Goal: Information Seeking & Learning: Learn about a topic

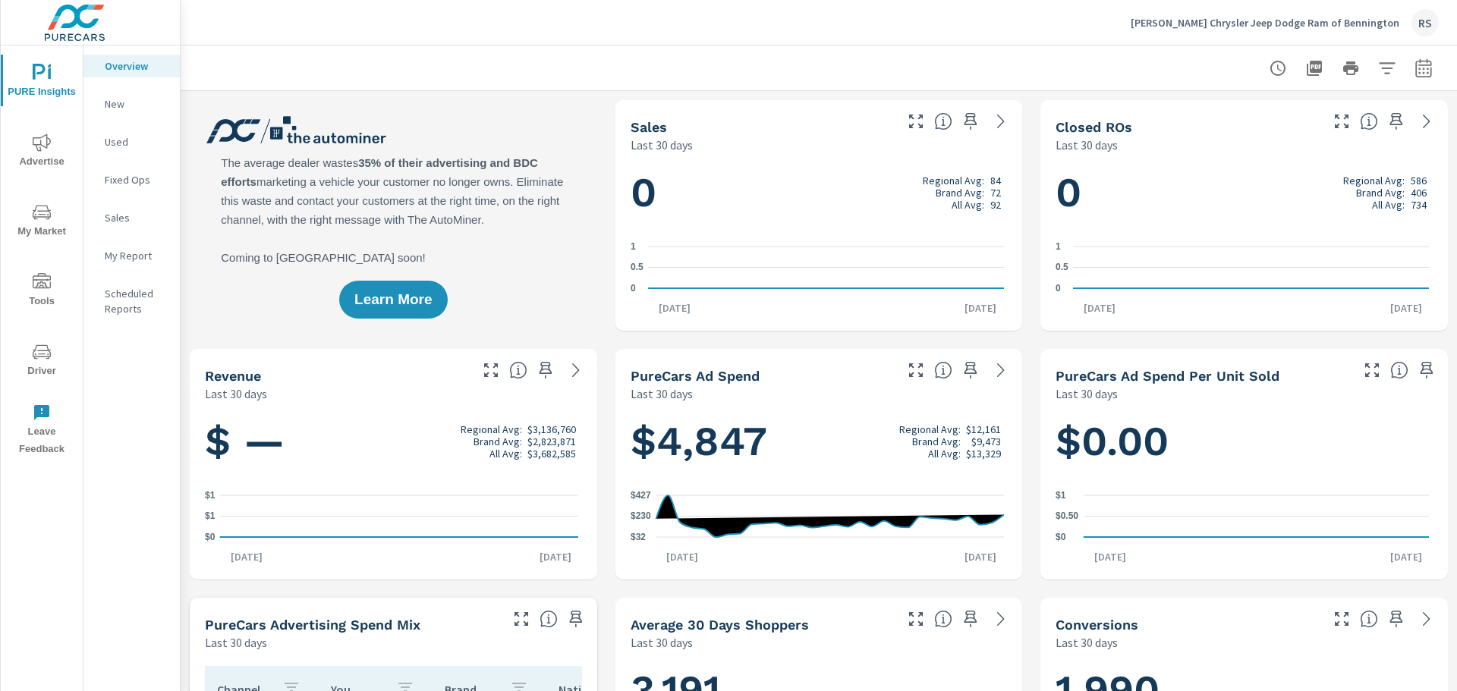
scroll to position [1, 0]
click at [113, 102] on p "New" at bounding box center [136, 103] width 63 height 15
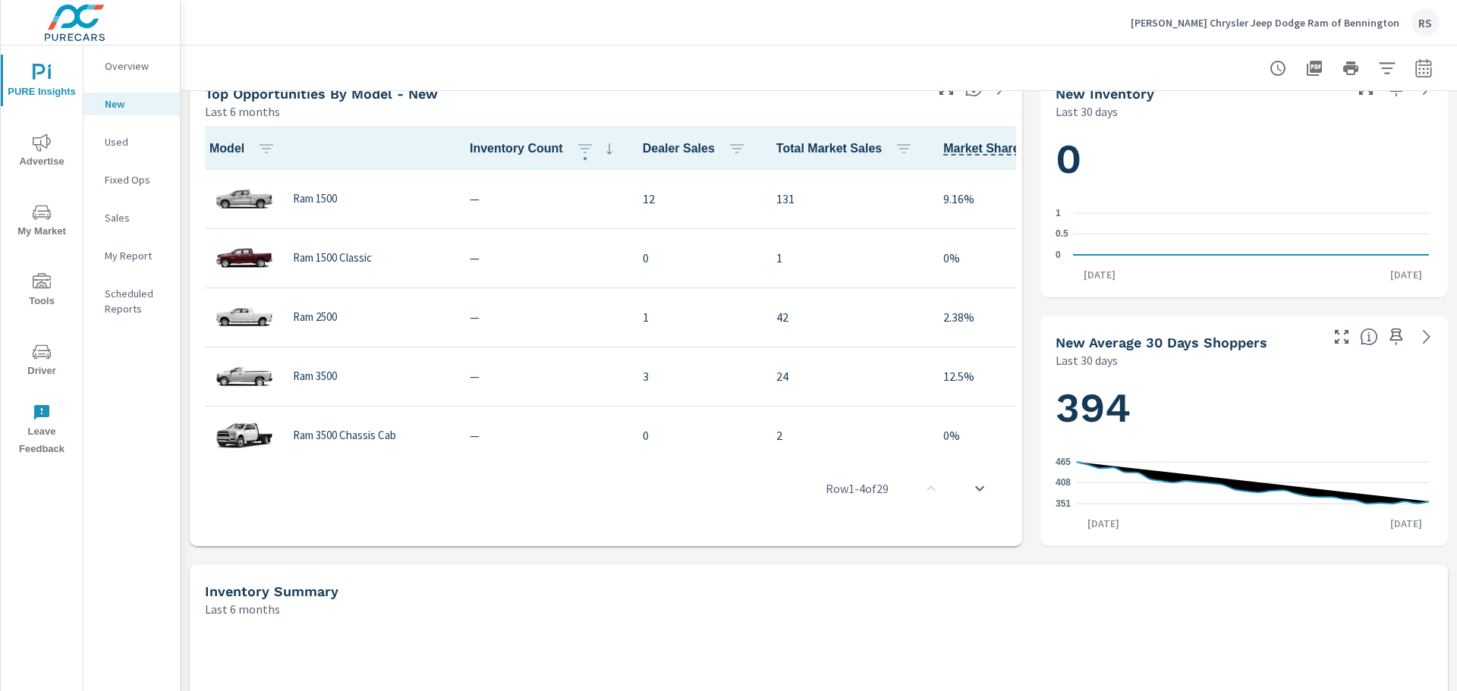
click at [114, 142] on p "Used" at bounding box center [136, 141] width 63 height 15
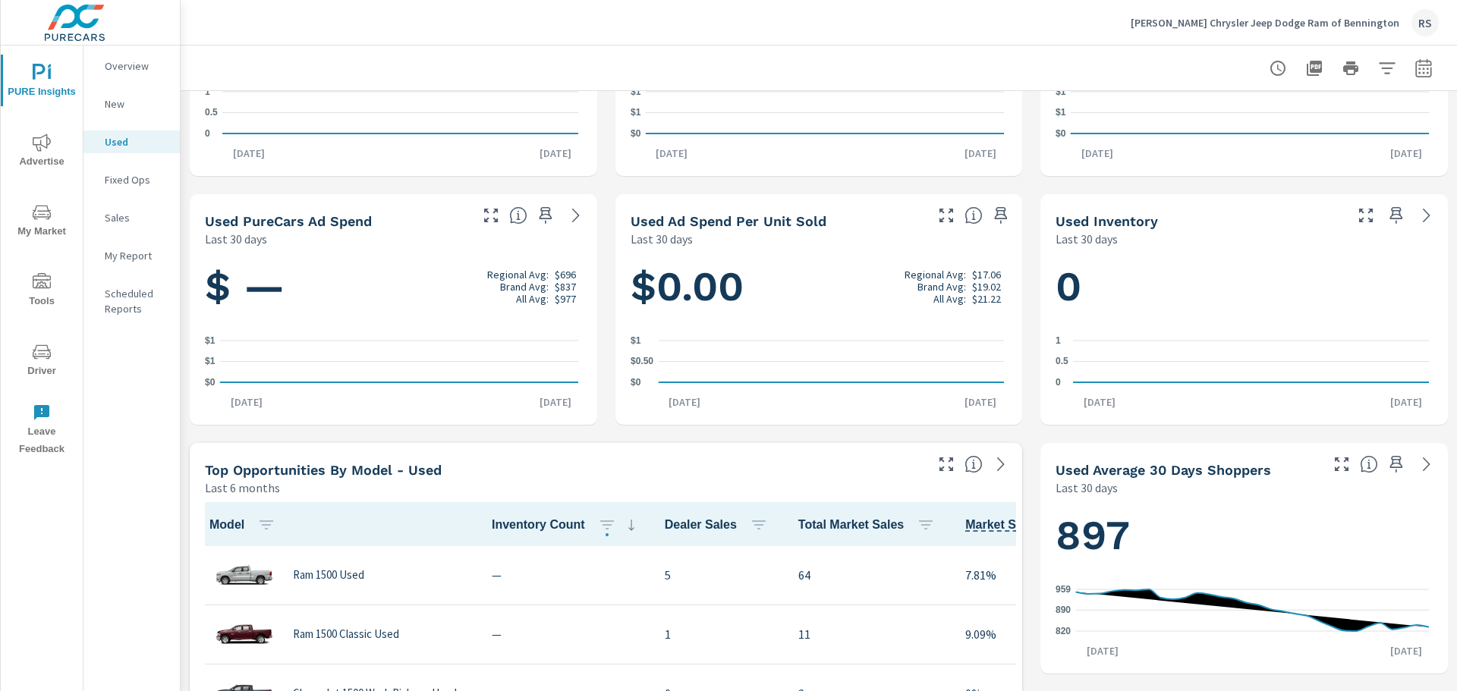
scroll to position [152, 0]
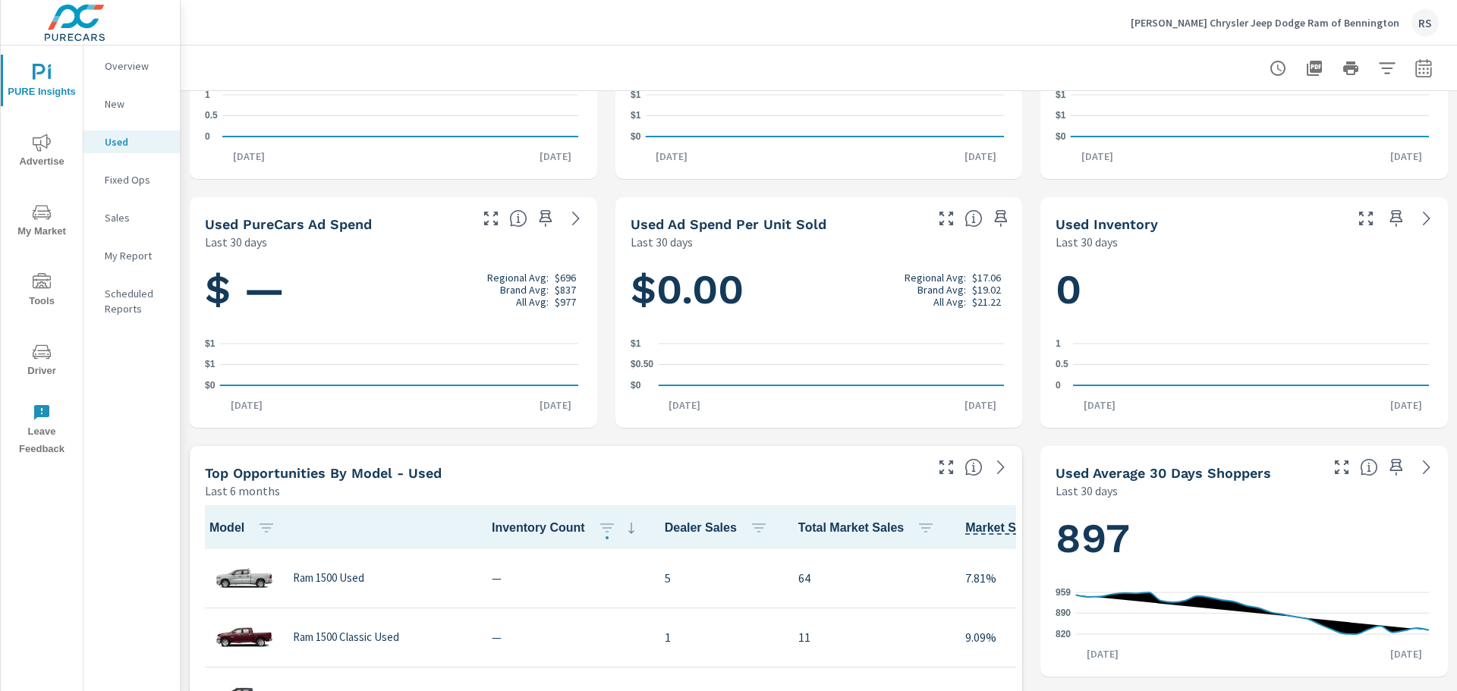
click at [35, 145] on icon "nav menu" at bounding box center [42, 142] width 18 height 17
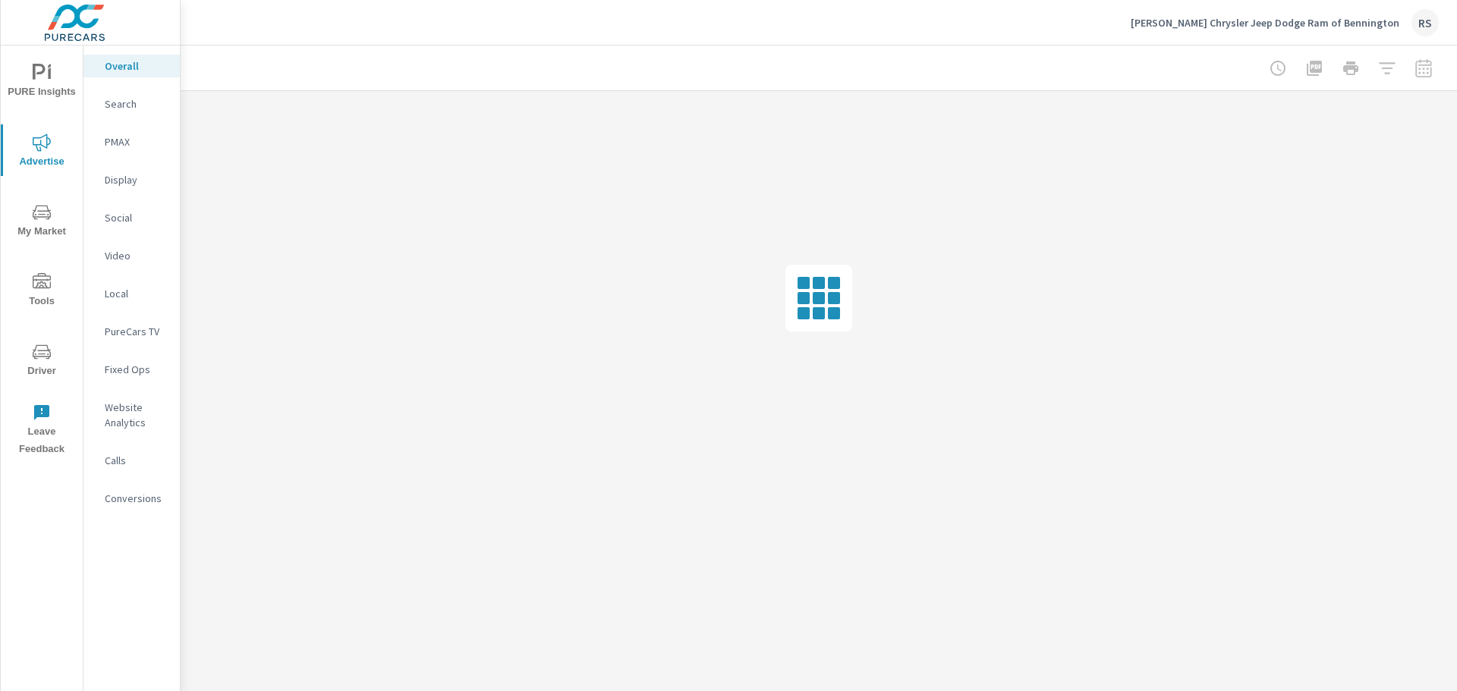
click at [124, 108] on p "Search" at bounding box center [136, 103] width 63 height 15
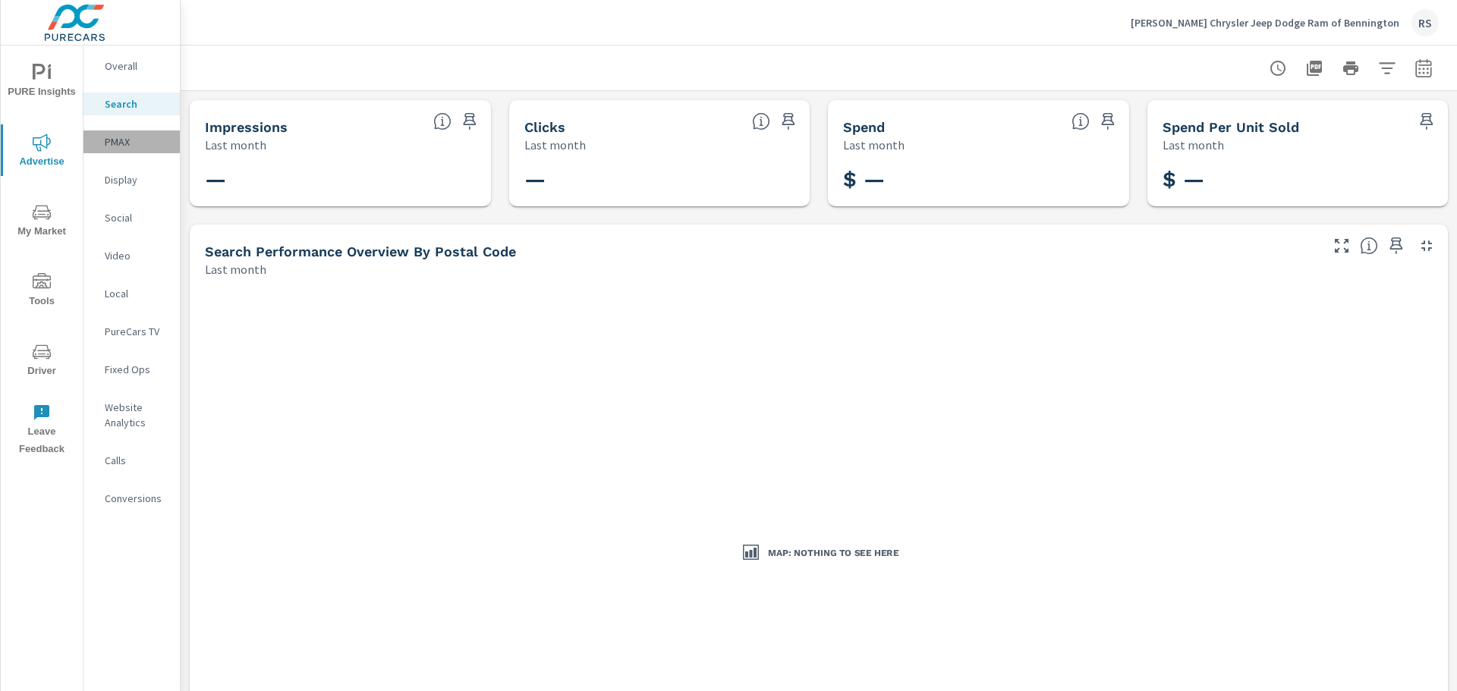
click at [120, 145] on p "PMAX" at bounding box center [136, 141] width 63 height 15
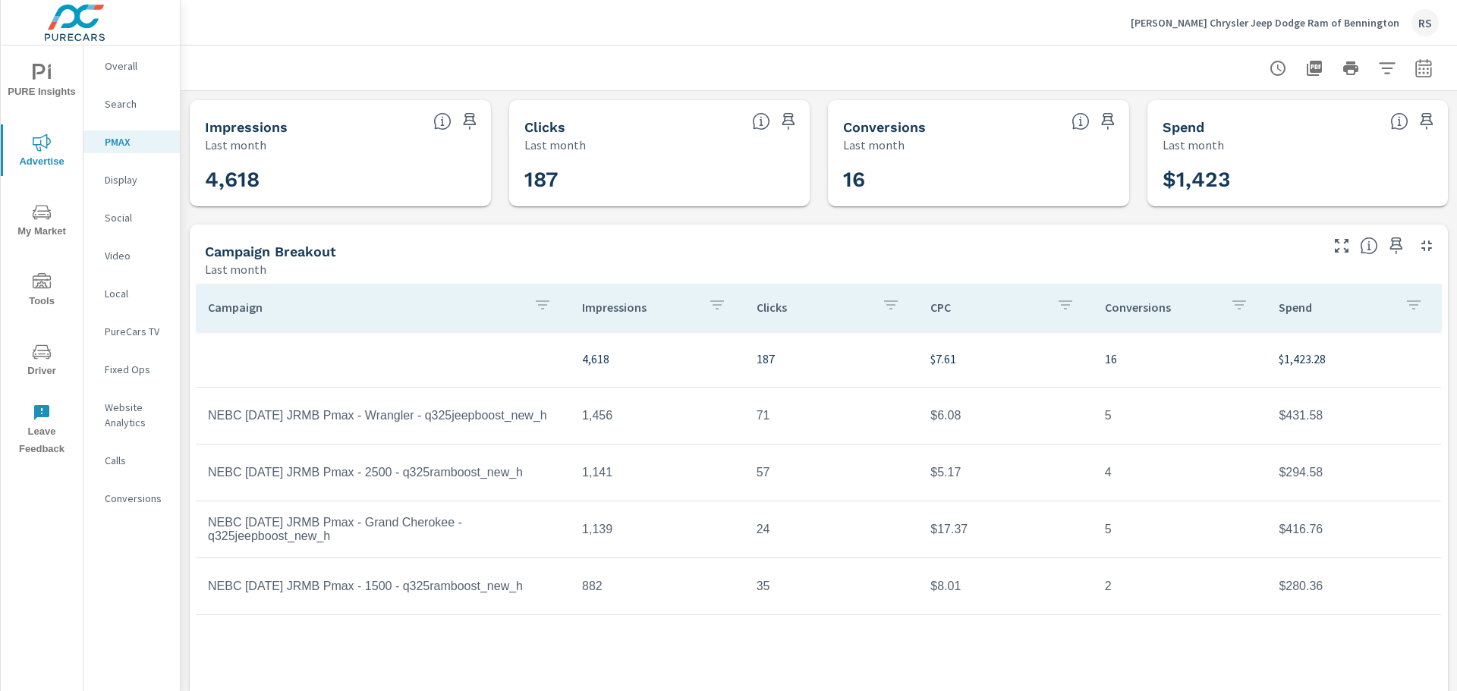
drag, startPoint x: 653, startPoint y: 338, endPoint x: 536, endPoint y: 242, distance: 151.6
click at [536, 242] on div "Campaign Breakout Last month" at bounding box center [756, 252] width 1133 height 54
click at [118, 184] on p "Display" at bounding box center [136, 179] width 63 height 15
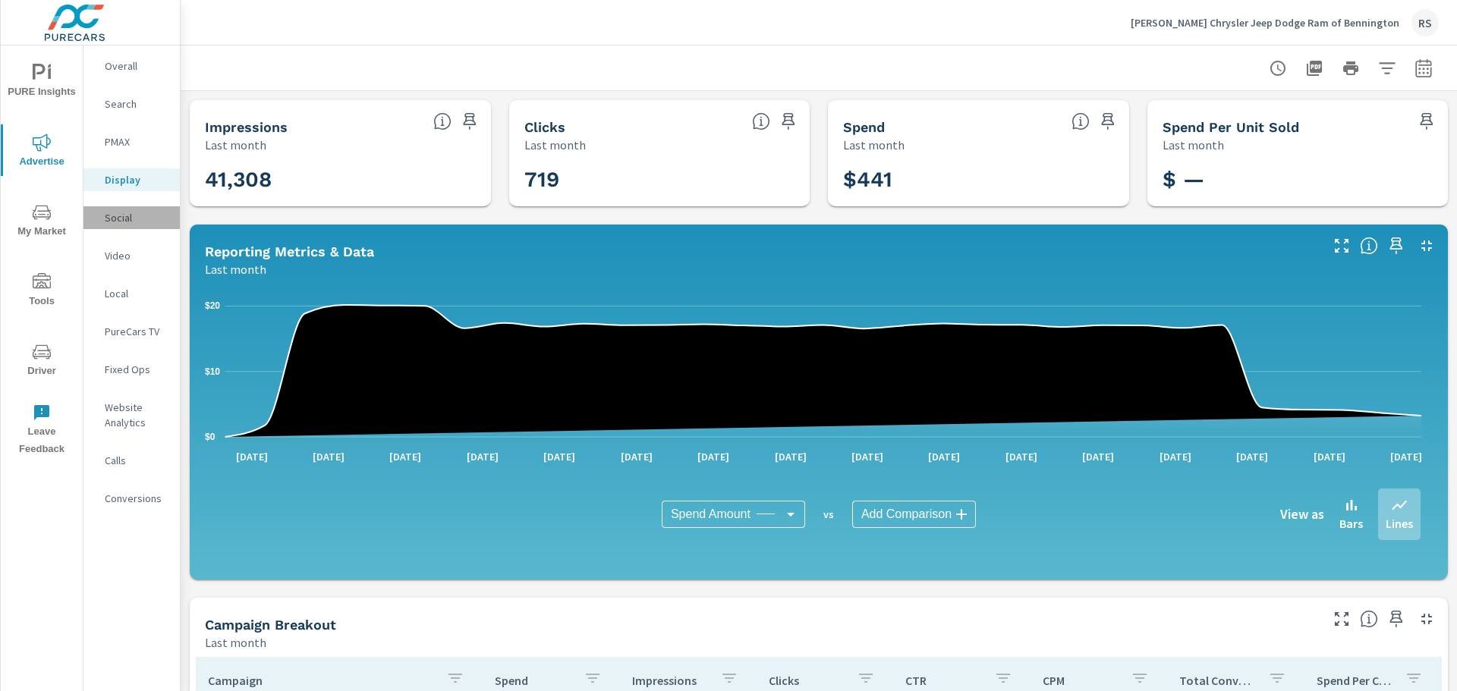
click at [120, 222] on p "Social" at bounding box center [136, 217] width 63 height 15
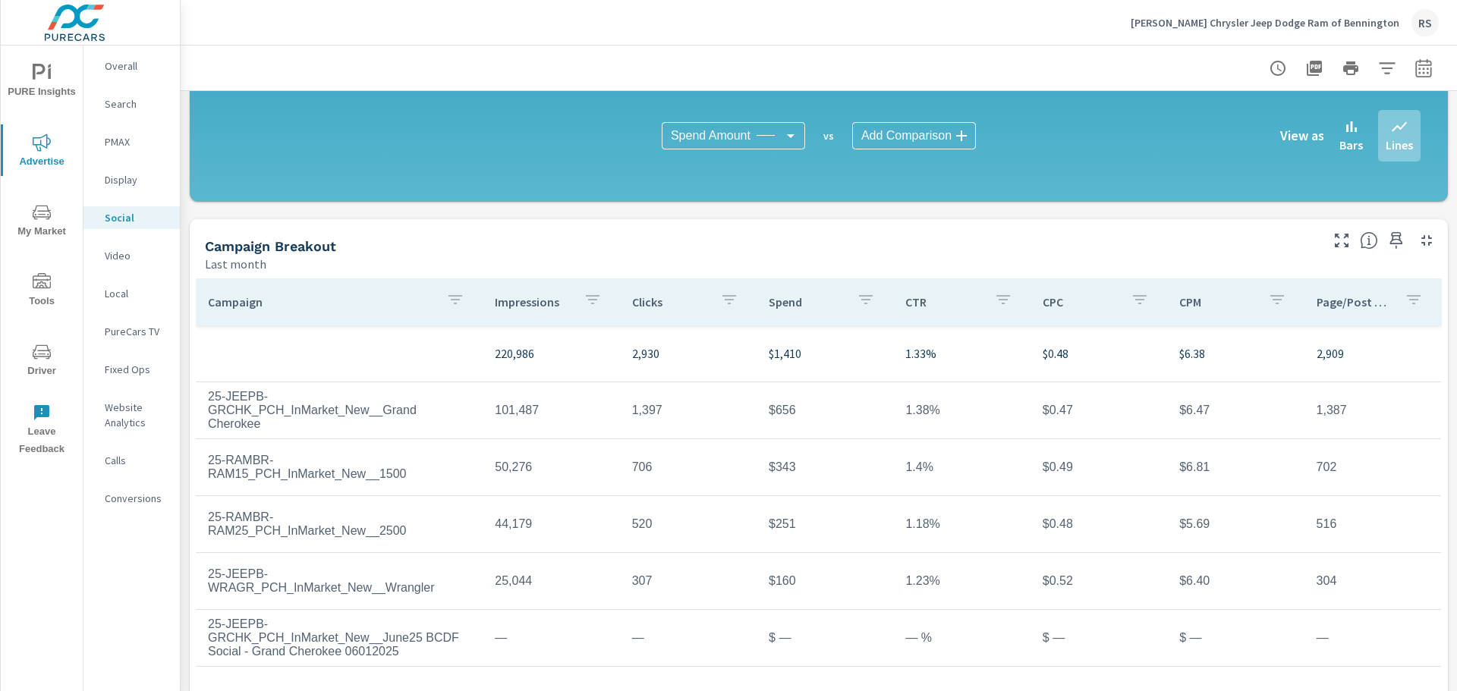
scroll to position [395, 0]
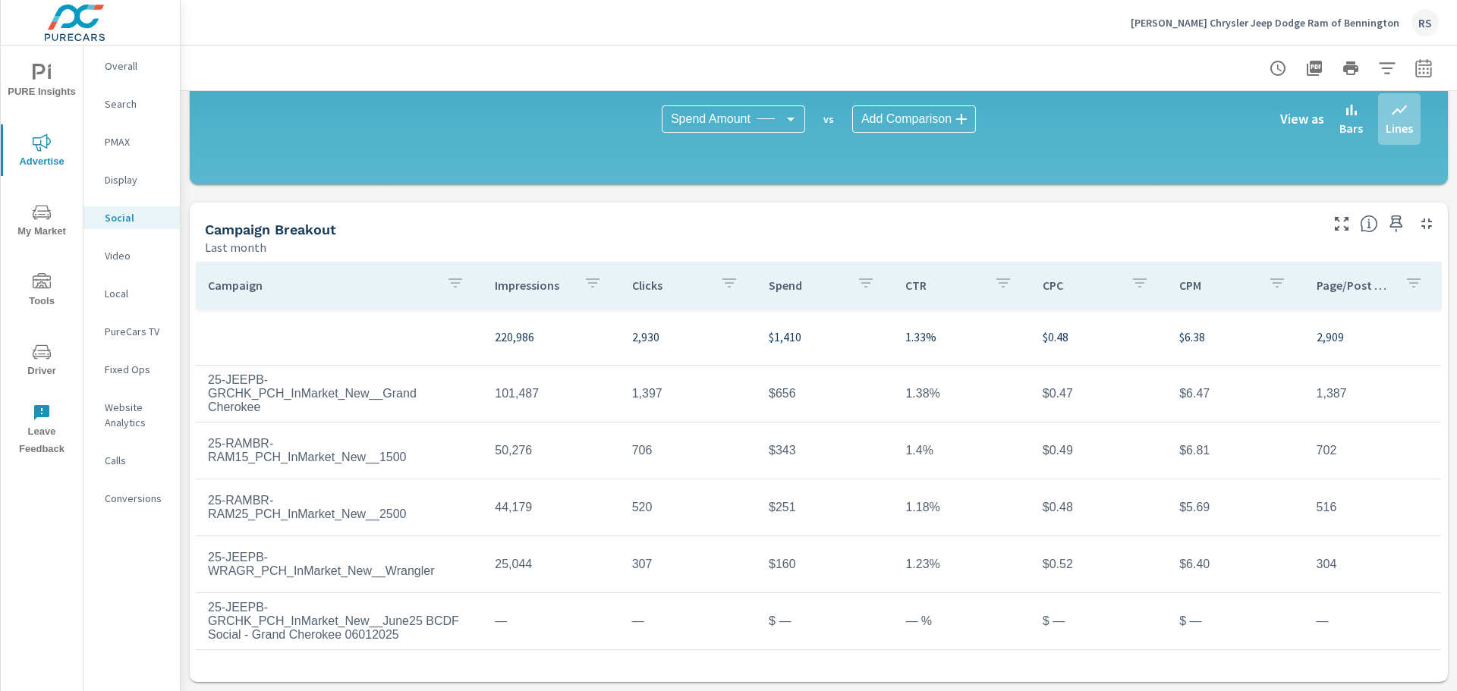
click at [125, 261] on p "Video" at bounding box center [136, 255] width 63 height 15
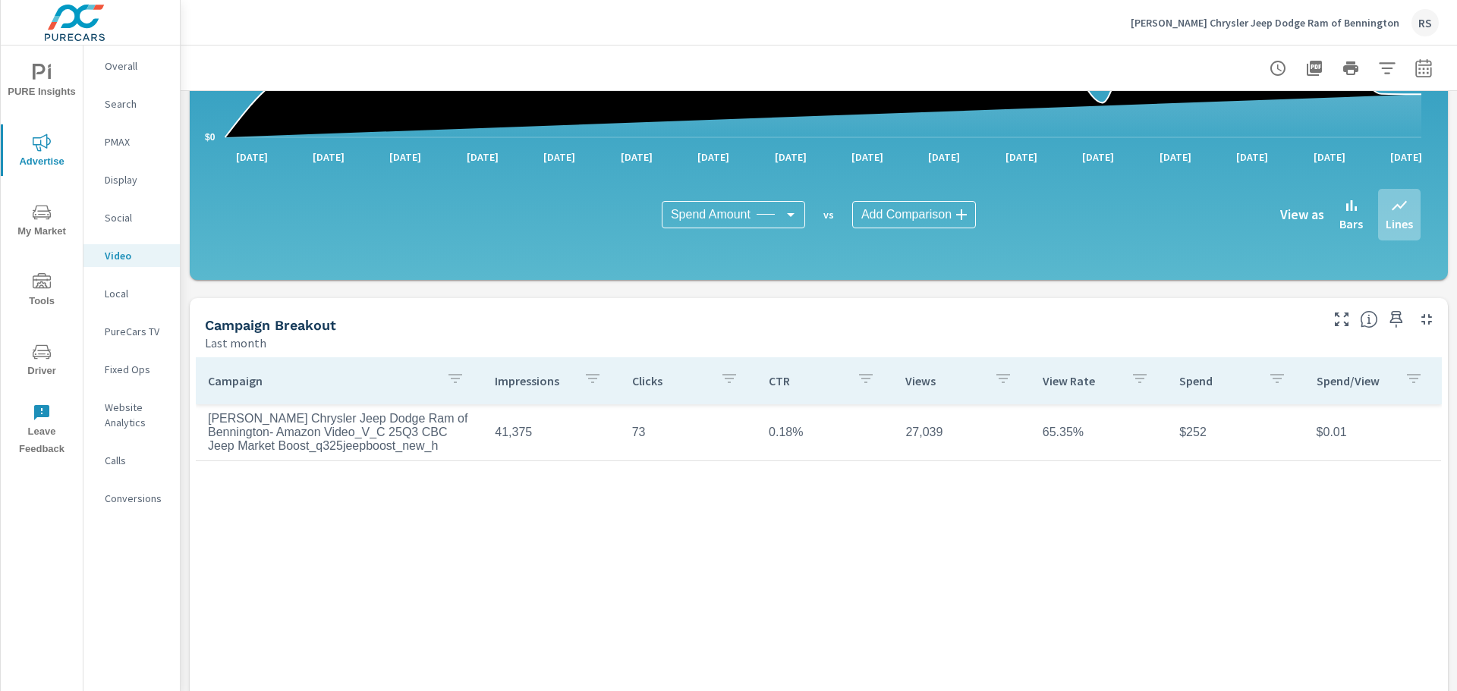
scroll to position [303, 0]
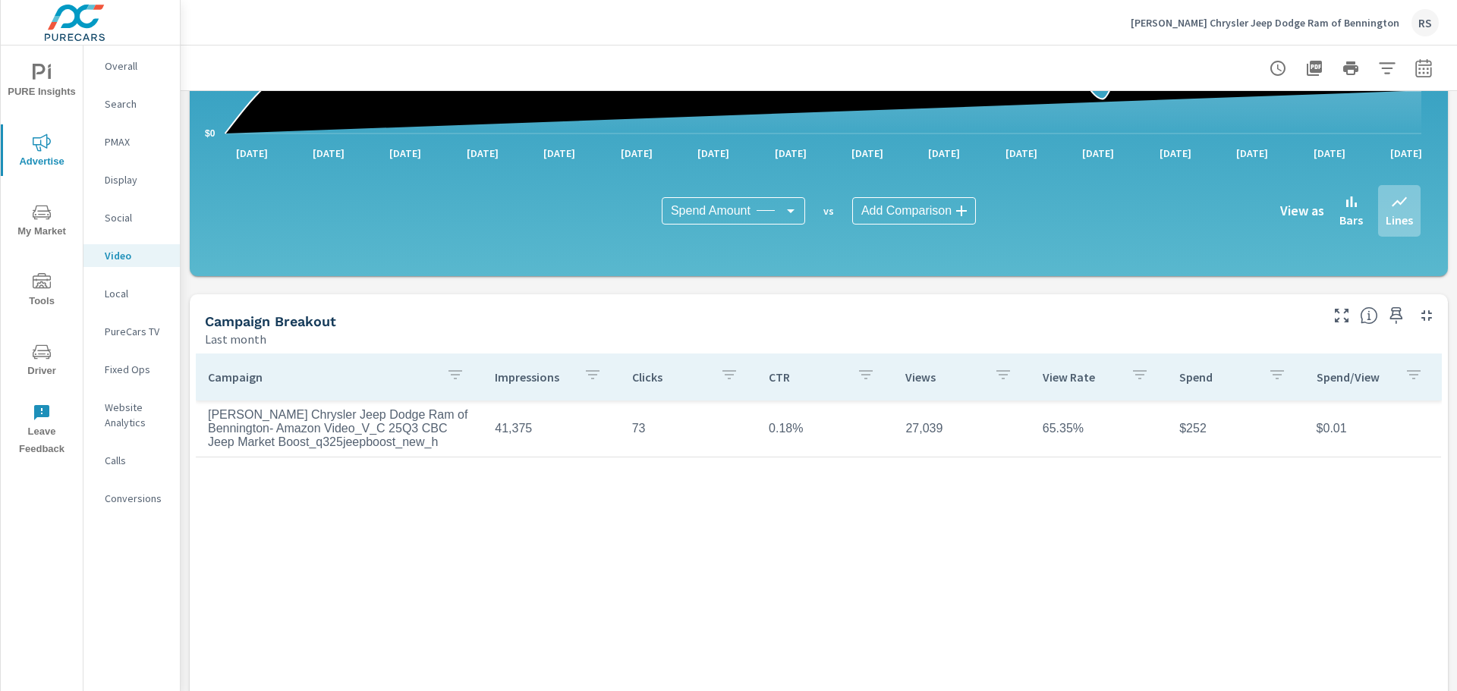
drag, startPoint x: 464, startPoint y: 525, endPoint x: 410, endPoint y: 581, distance: 77.3
click at [410, 581] on div "Campaign Impressions Clicks CTR Views View Rate Spend Spend/View Stephens Chrys…" at bounding box center [819, 549] width 1246 height 391
click at [123, 291] on p "Local" at bounding box center [136, 293] width 63 height 15
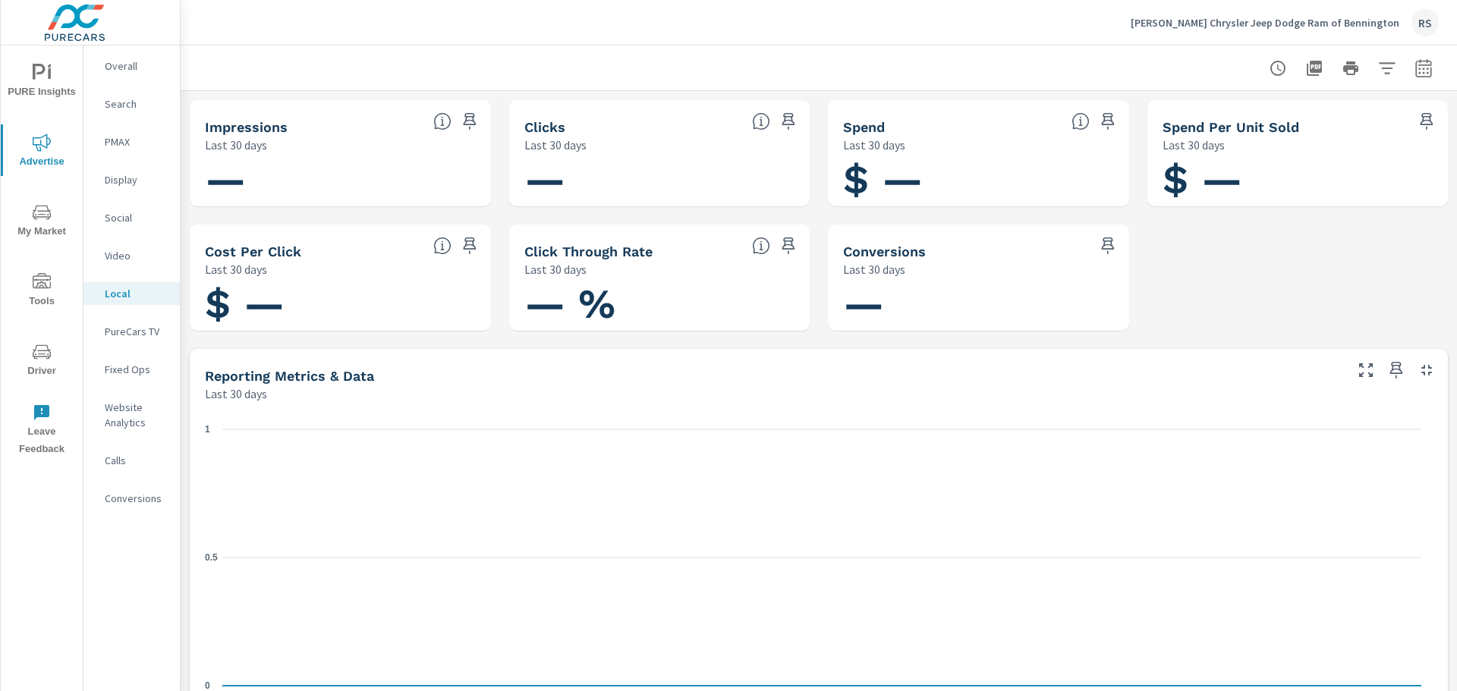
click at [134, 328] on p "PureCars TV" at bounding box center [136, 331] width 63 height 15
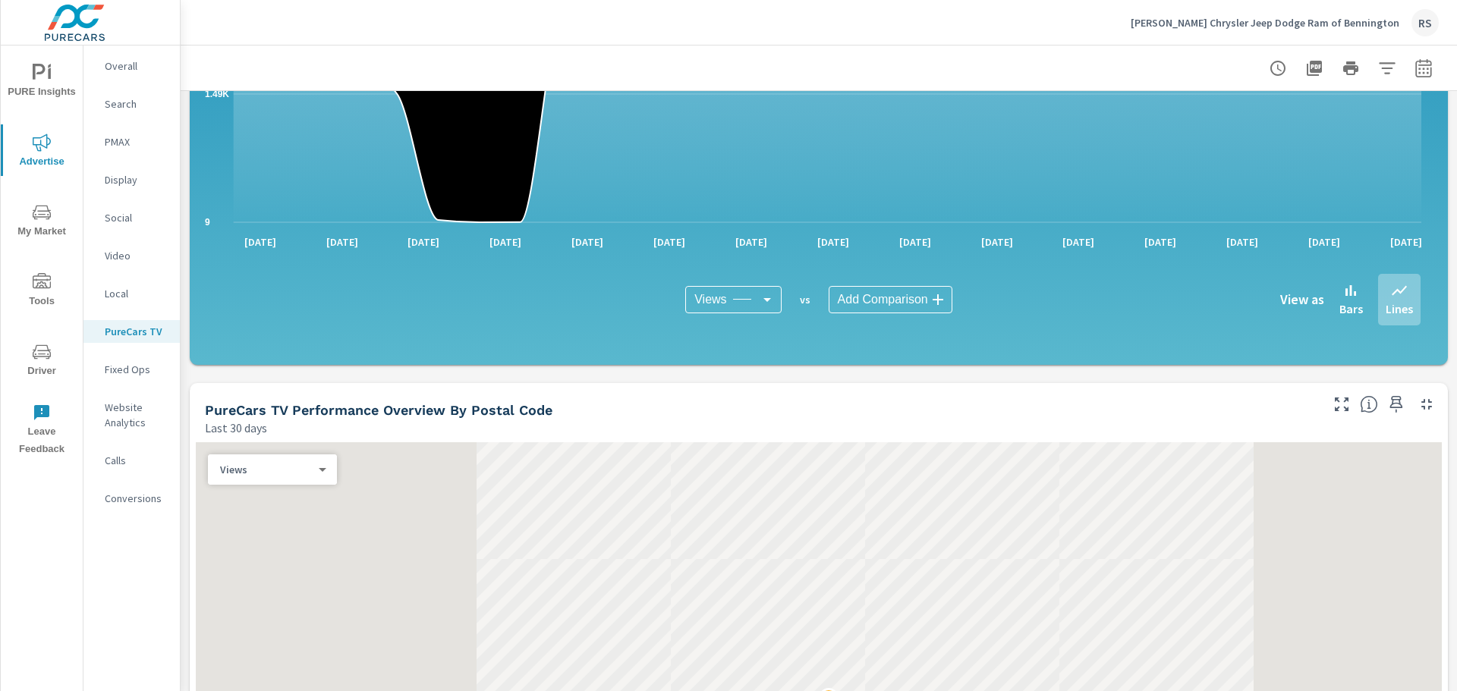
scroll to position [986, 0]
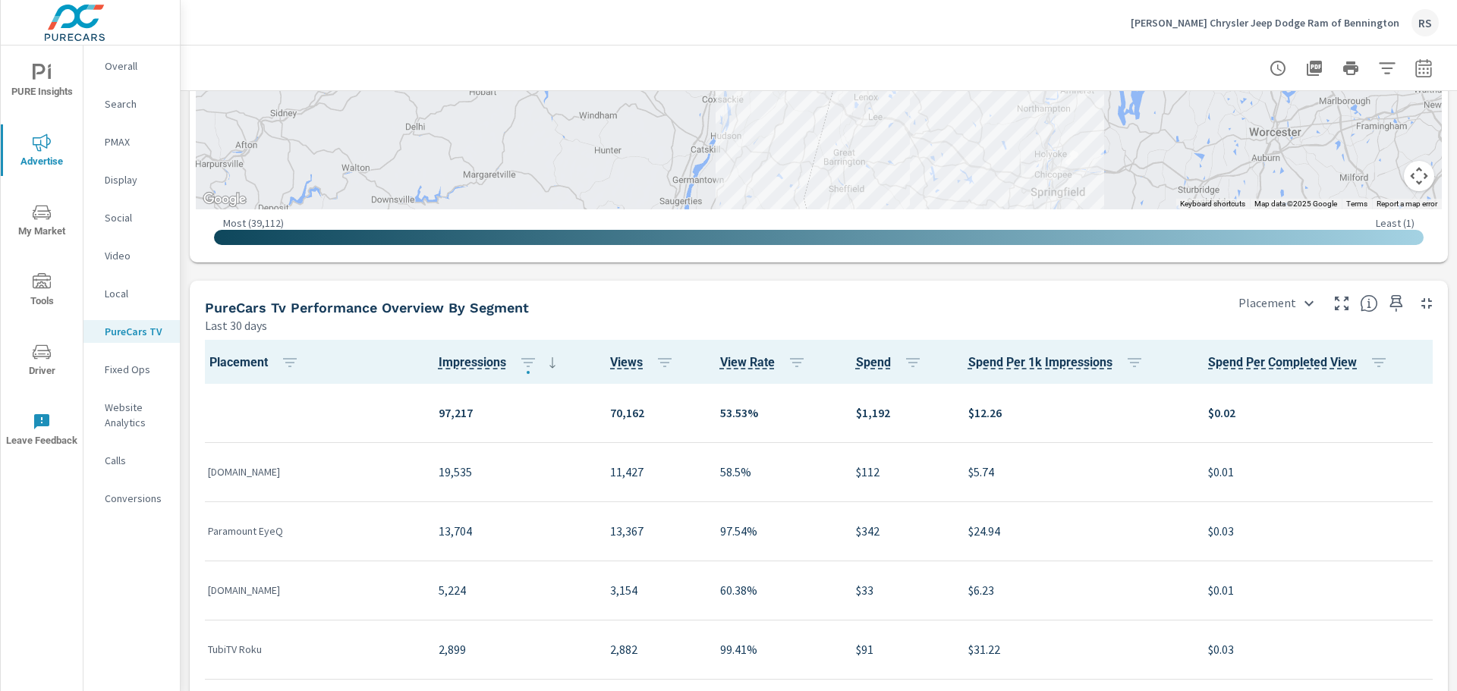
scroll to position [1745, 0]
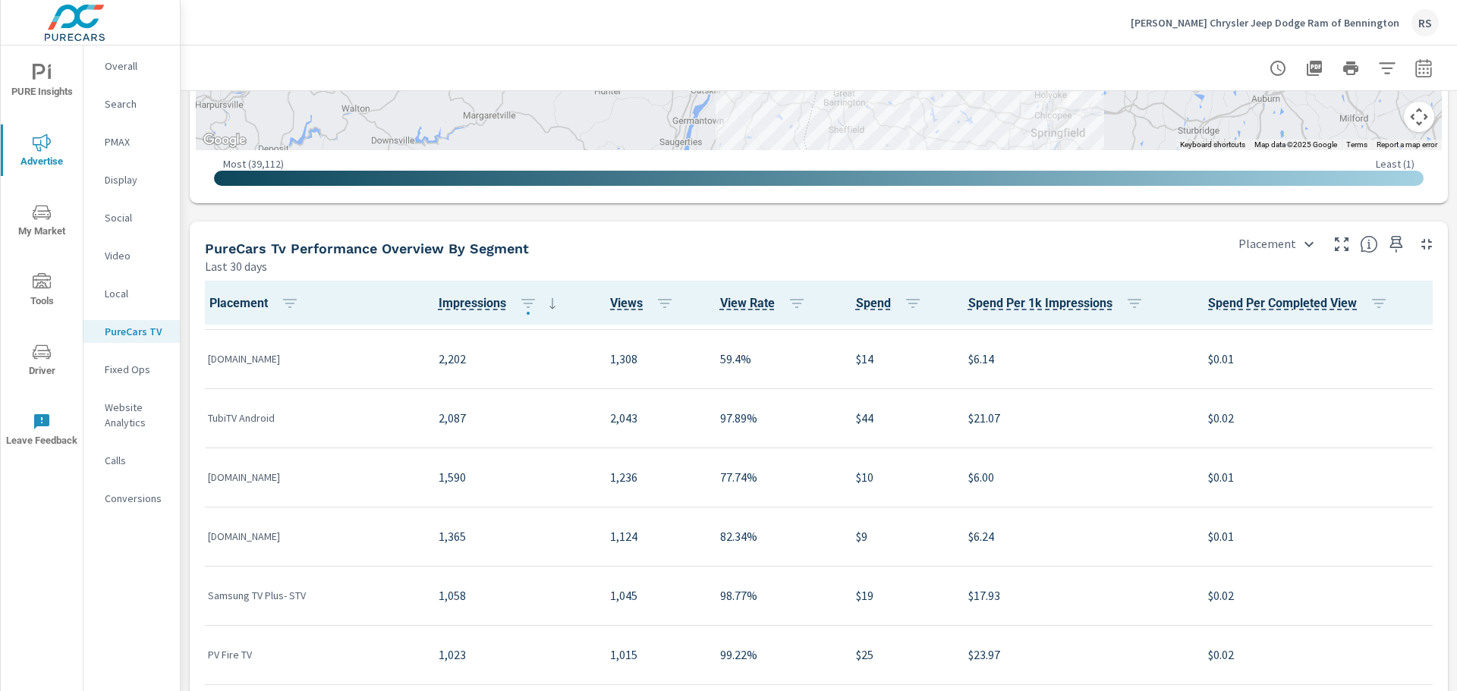
scroll to position [531, 0]
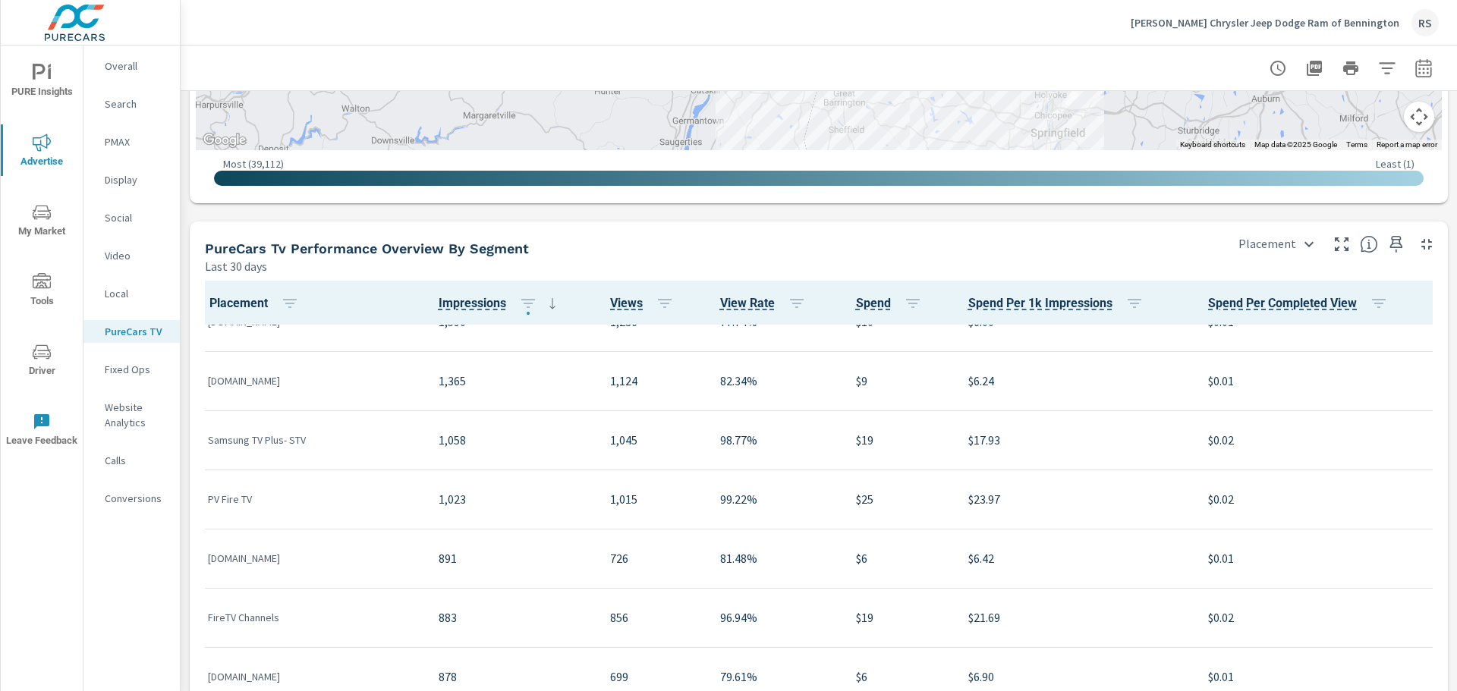
scroll to position [759, 0]
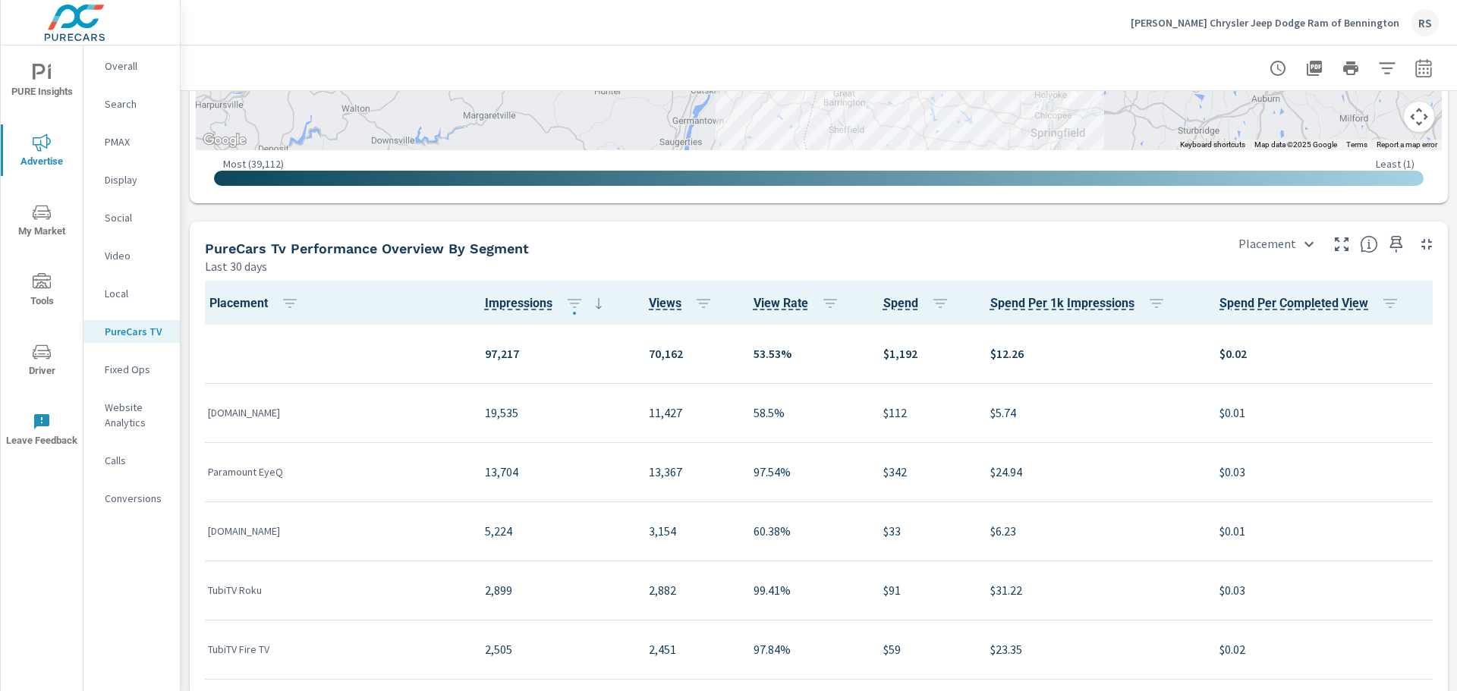
scroll to position [1, 0]
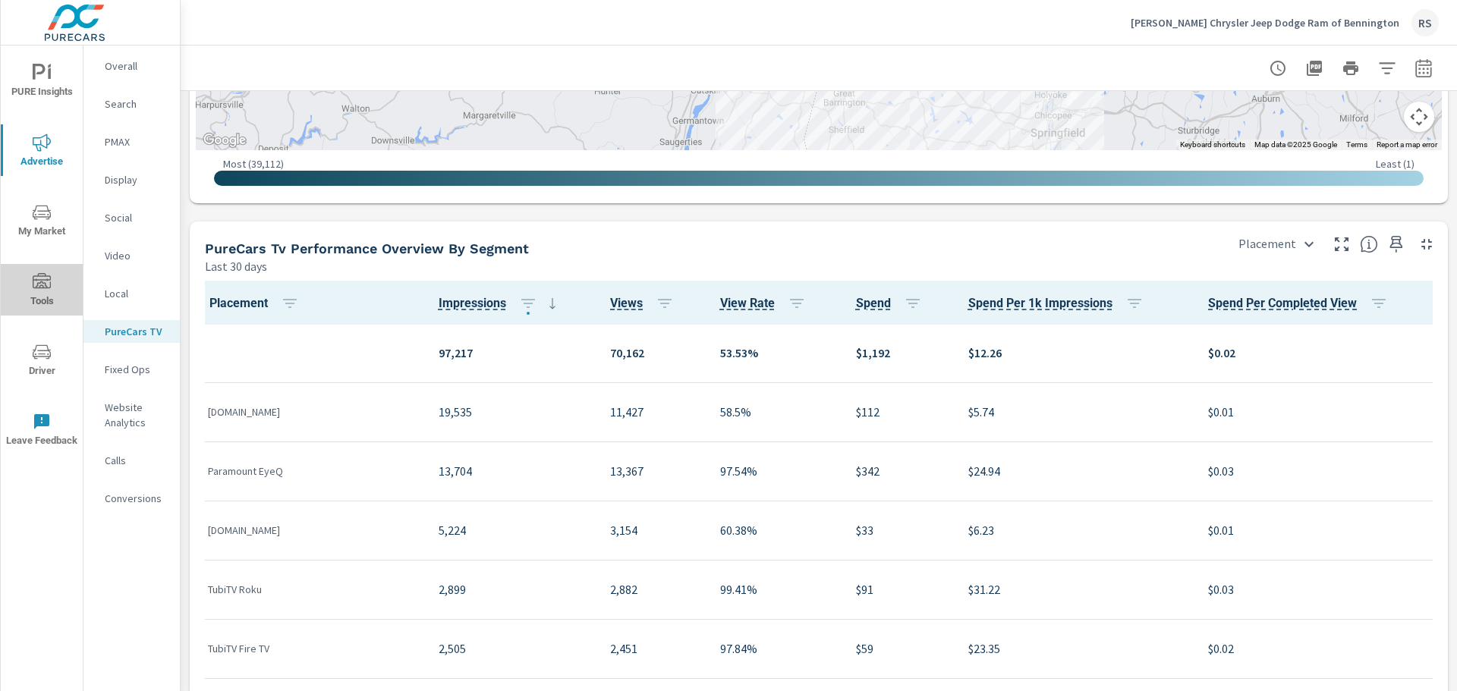
click at [50, 275] on icon "nav menu" at bounding box center [42, 282] width 18 height 18
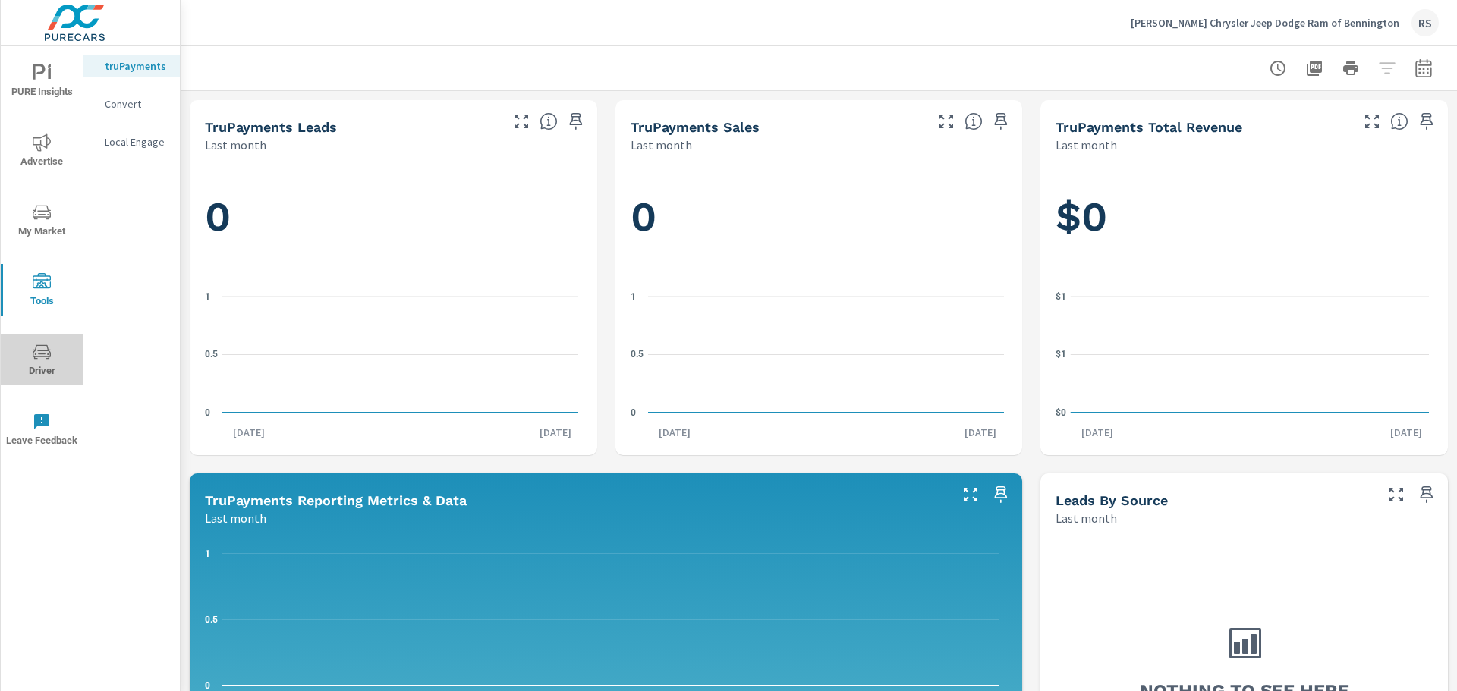
click at [40, 349] on icon "nav menu" at bounding box center [42, 352] width 18 height 18
click at [129, 99] on p "Convert" at bounding box center [136, 103] width 63 height 15
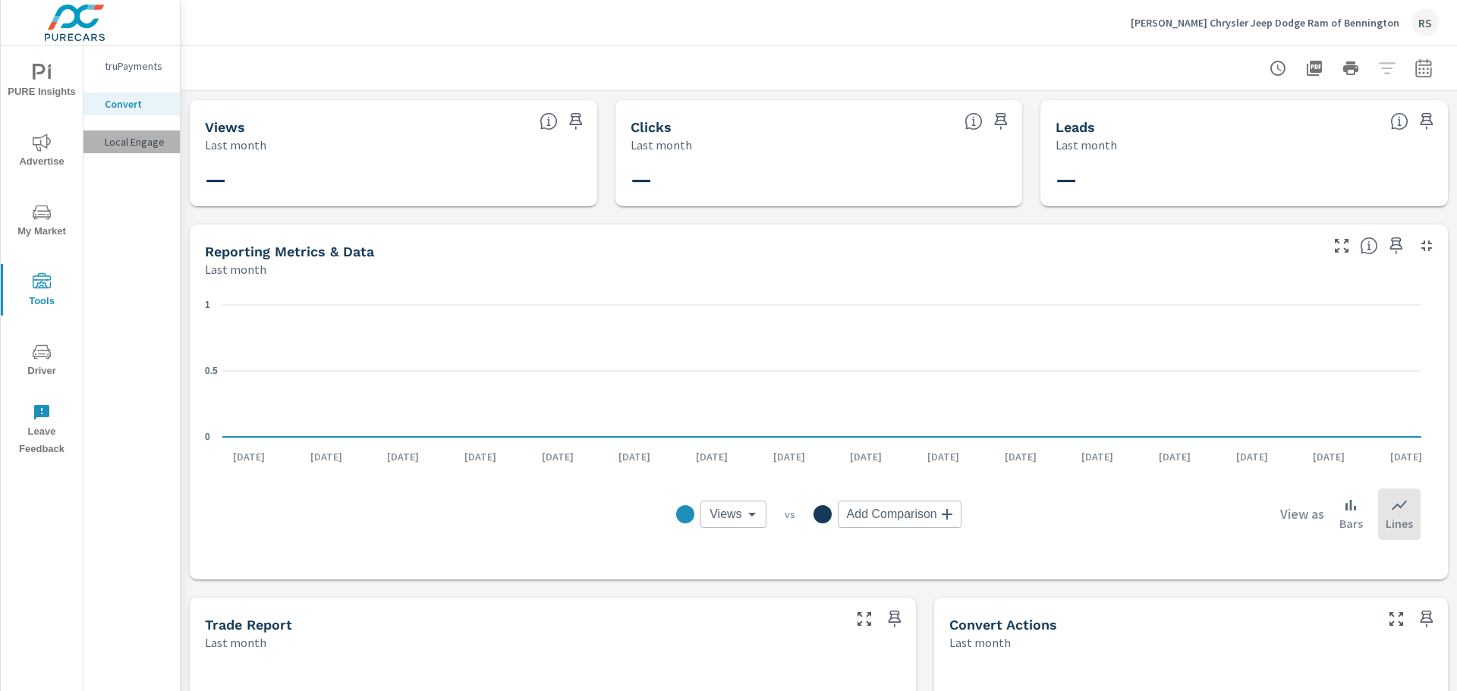
click at [137, 144] on p "Local Engage" at bounding box center [136, 141] width 63 height 15
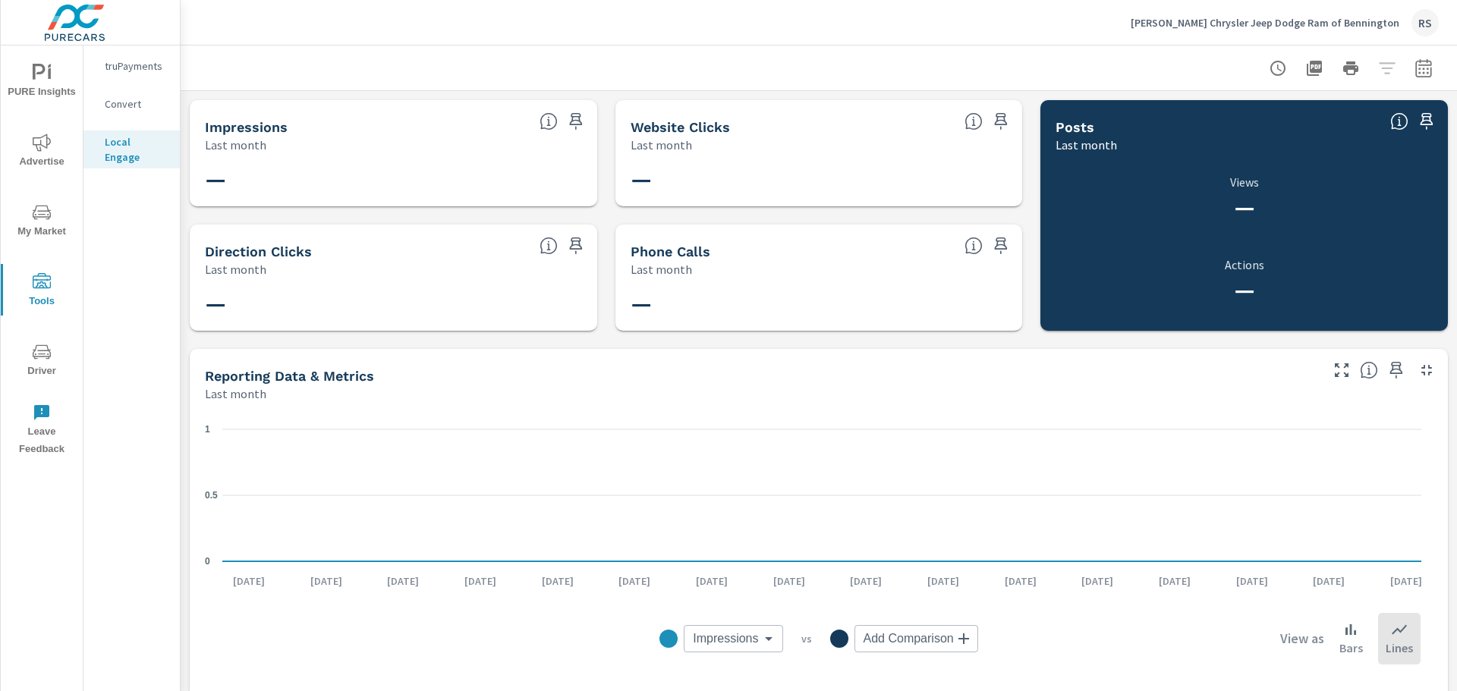
click at [47, 296] on span "Tools" at bounding box center [41, 291] width 73 height 37
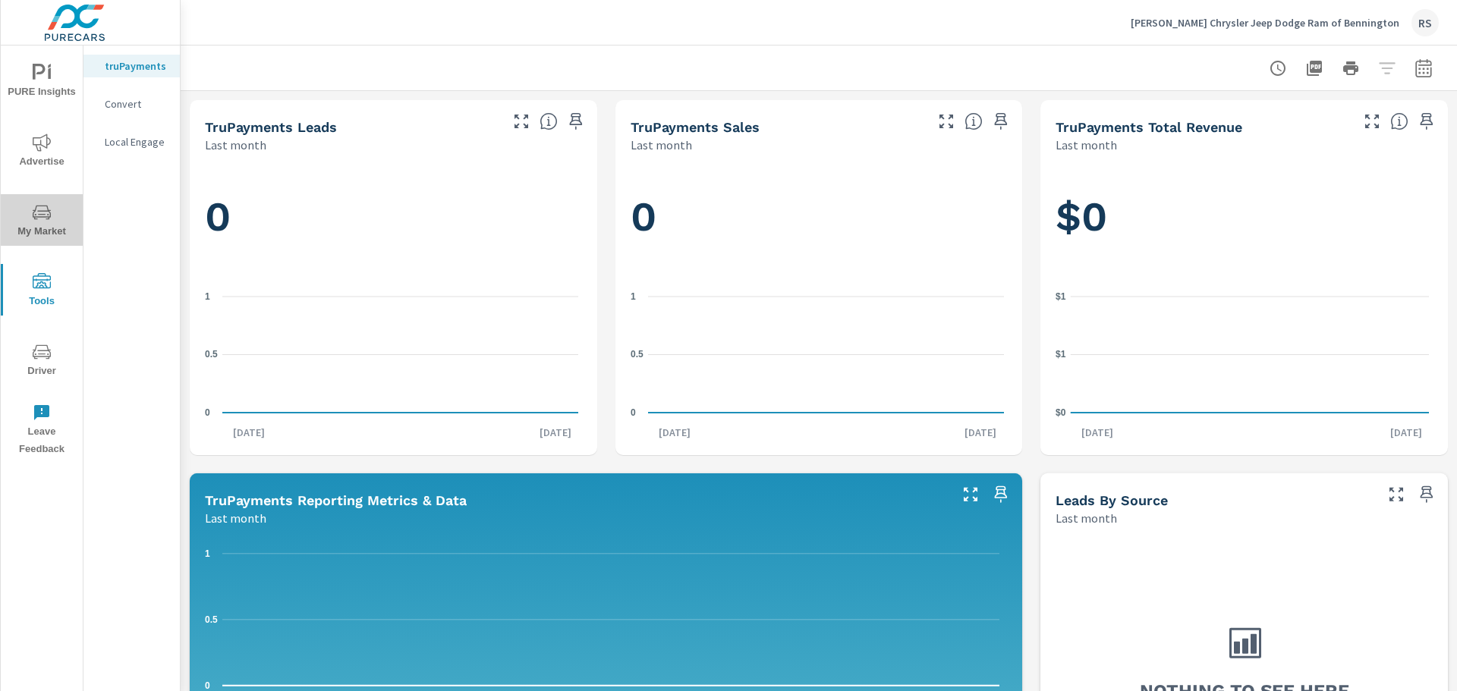
click at [39, 211] on icon "nav menu" at bounding box center [42, 212] width 18 height 18
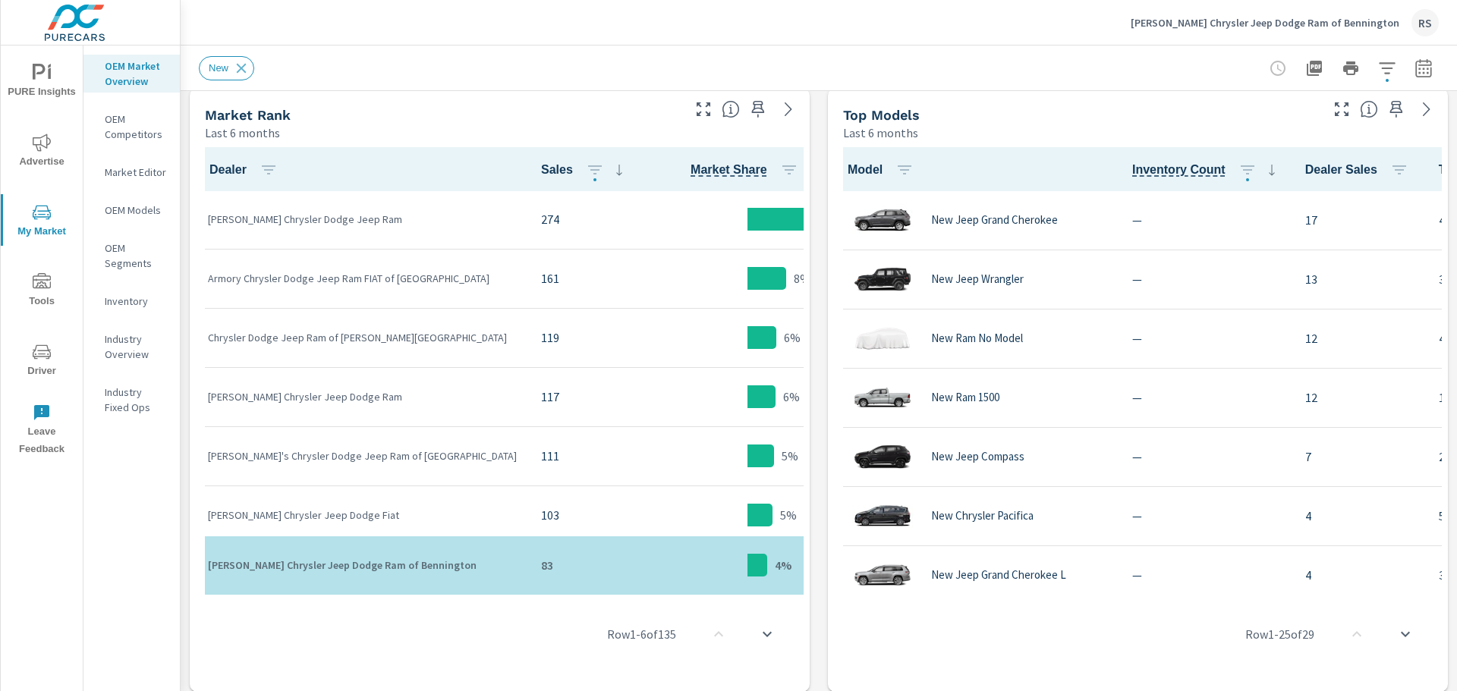
scroll to position [1, 0]
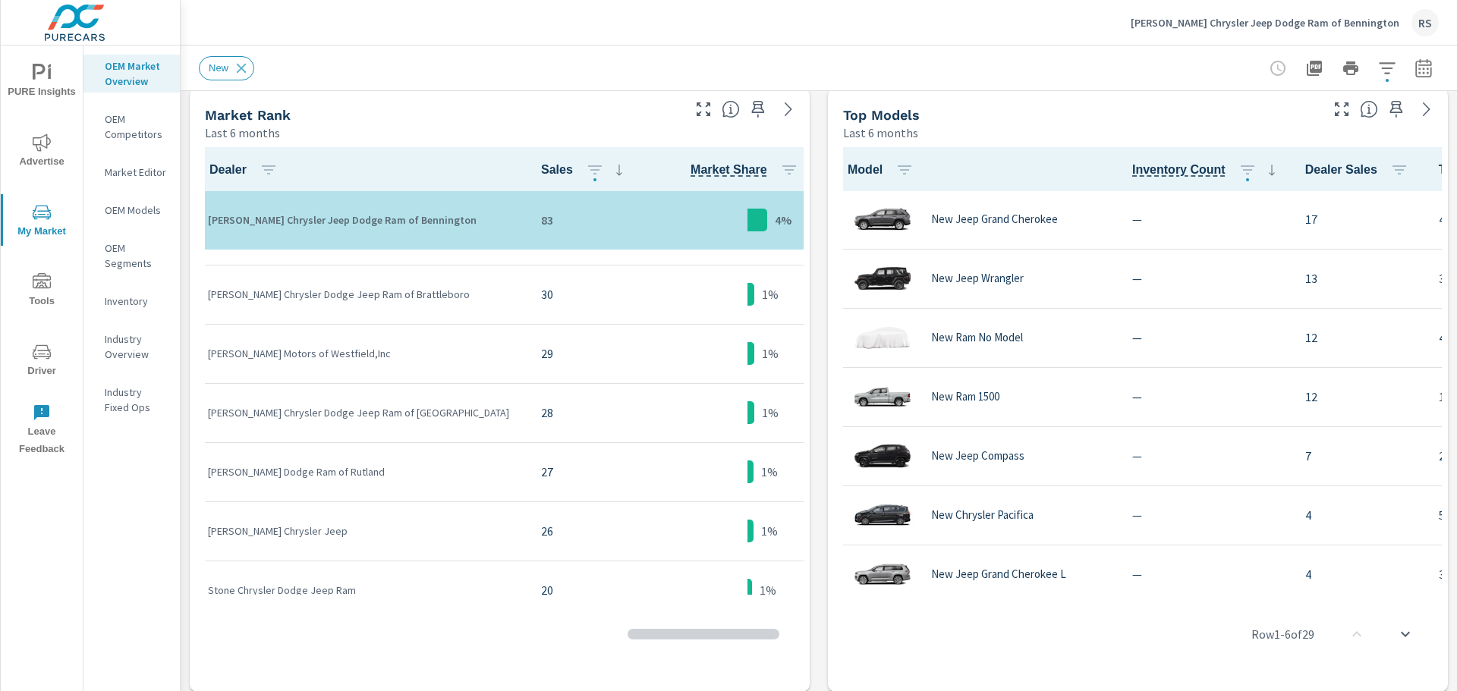
scroll to position [987, 0]
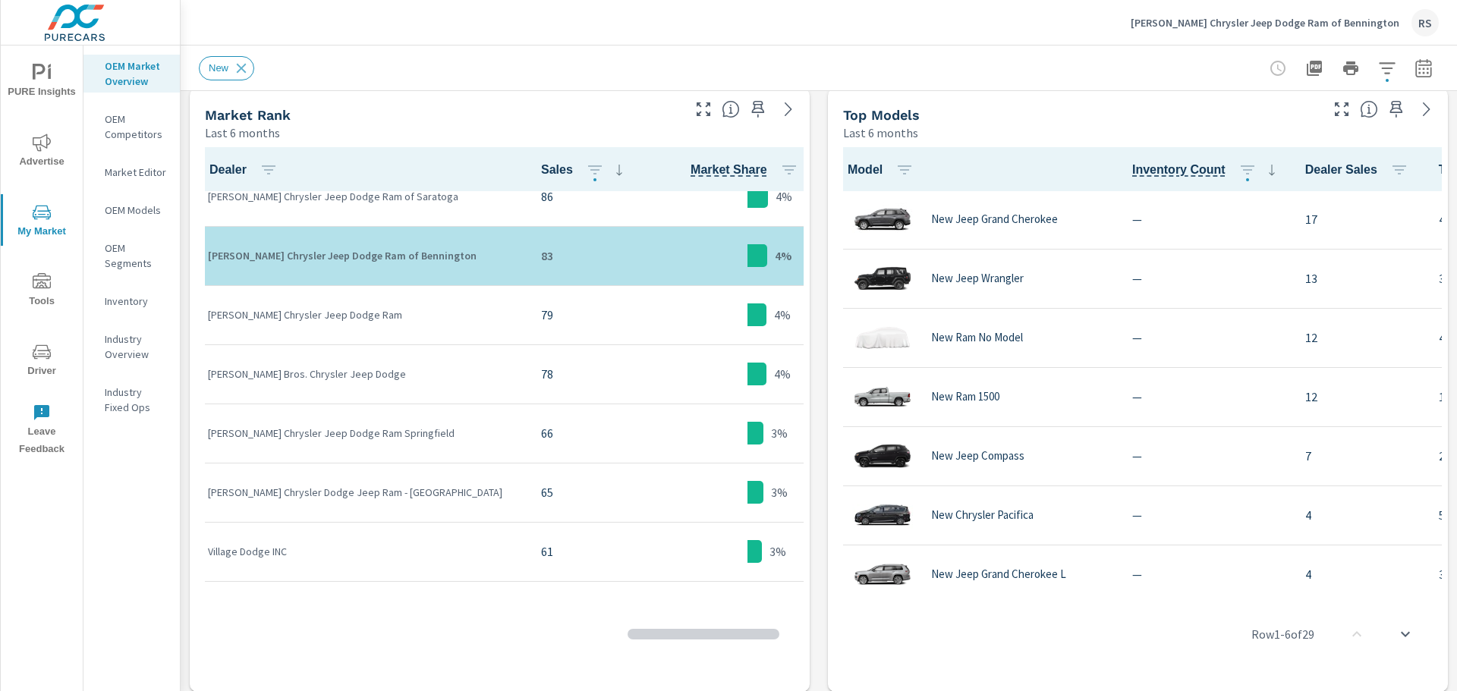
scroll to position [379, 0]
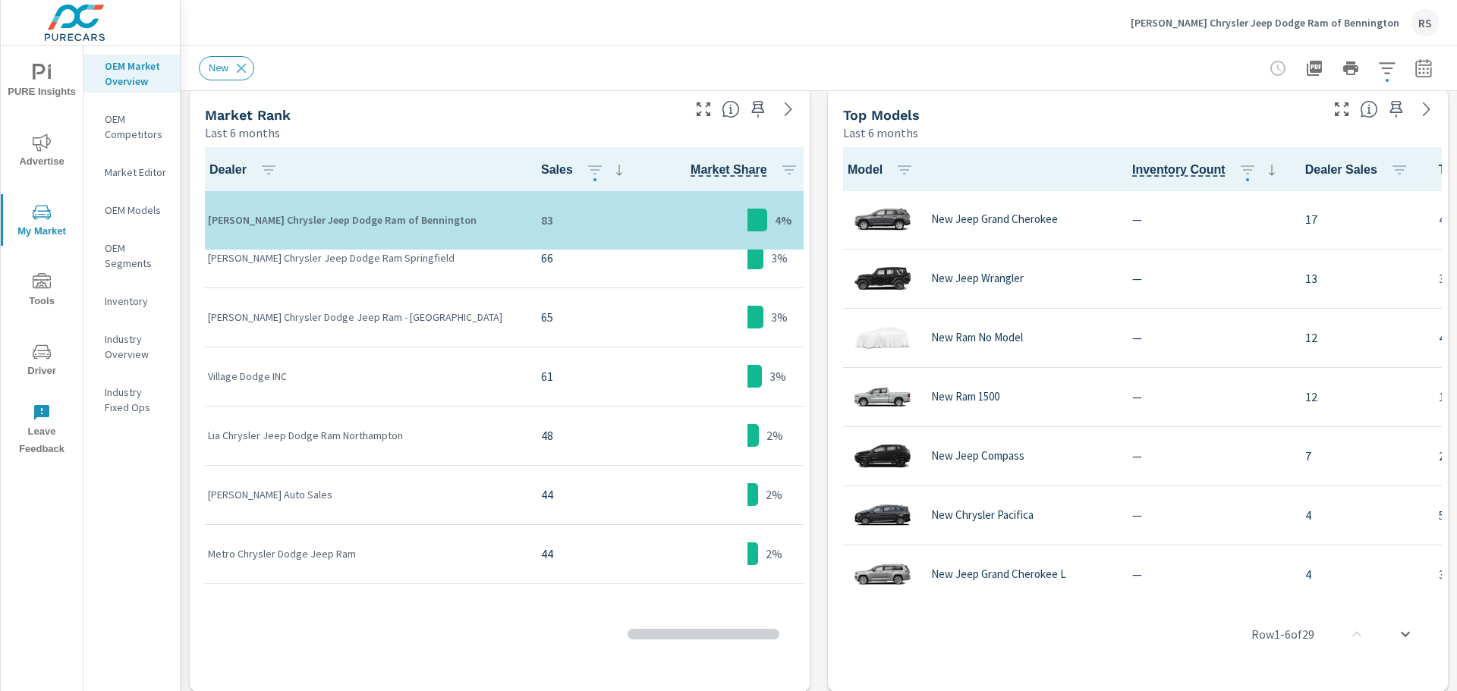
scroll to position [607, 0]
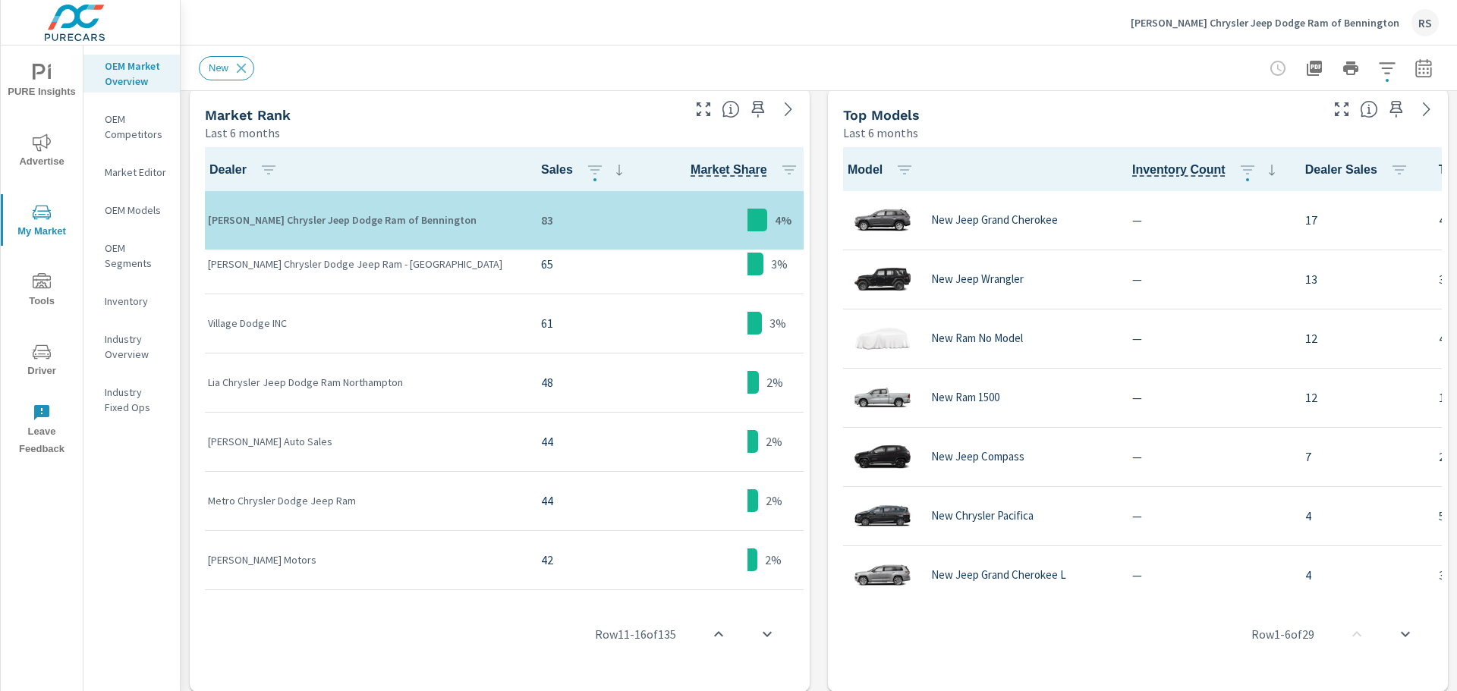
drag, startPoint x: 1120, startPoint y: 592, endPoint x: 1190, endPoint y: 593, distance: 70.6
click at [1190, 593] on div "Row 1 - 6 of 29" at bounding box center [1138, 634] width 608 height 91
drag, startPoint x: 1121, startPoint y: 593, endPoint x: 1093, endPoint y: 595, distance: 27.4
click at [1165, 595] on div "Row 1 - 6 of 29" at bounding box center [1138, 634] width 608 height 91
drag, startPoint x: 1088, startPoint y: 593, endPoint x: 1382, endPoint y: 596, distance: 293.6
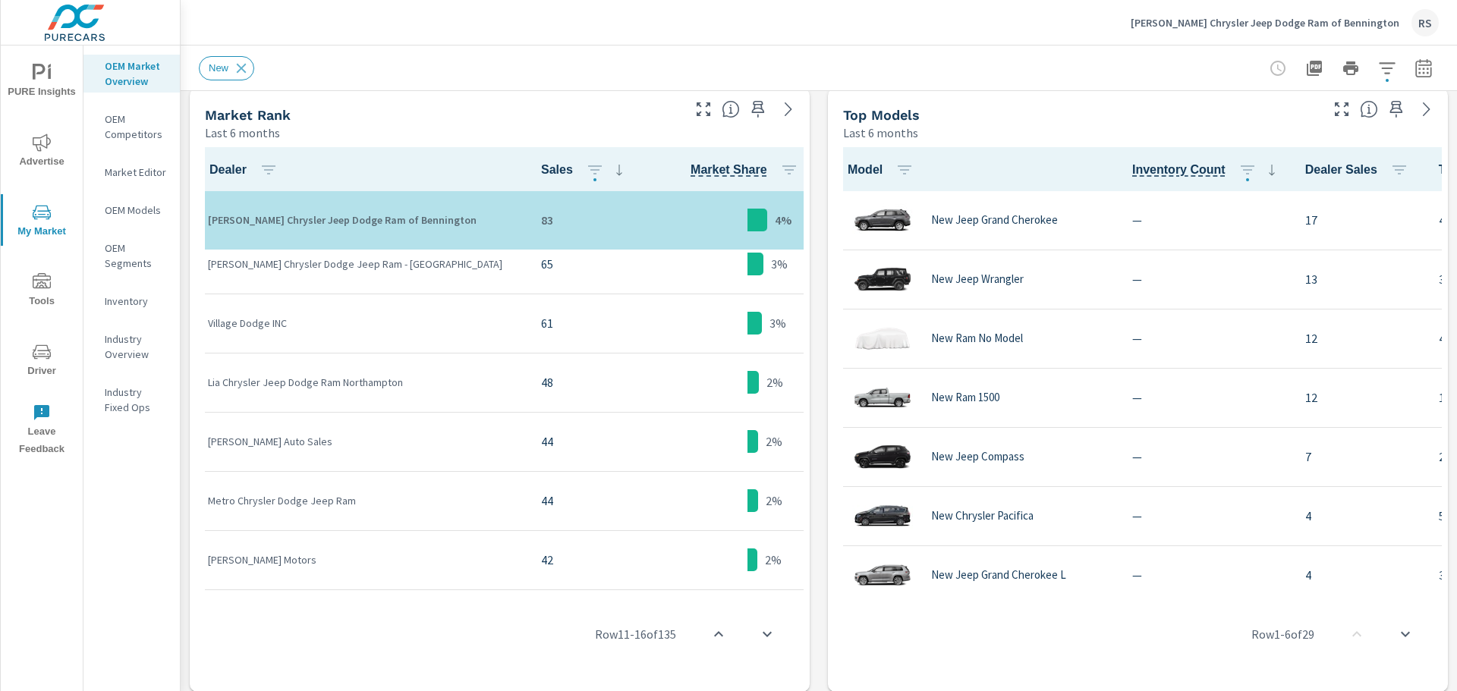
click at [1148, 593] on div "Row 1 - 6 of 29" at bounding box center [1138, 634] width 608 height 91
click at [1413, 590] on div "Row 1 - 6 of 29" at bounding box center [1138, 634] width 608 height 91
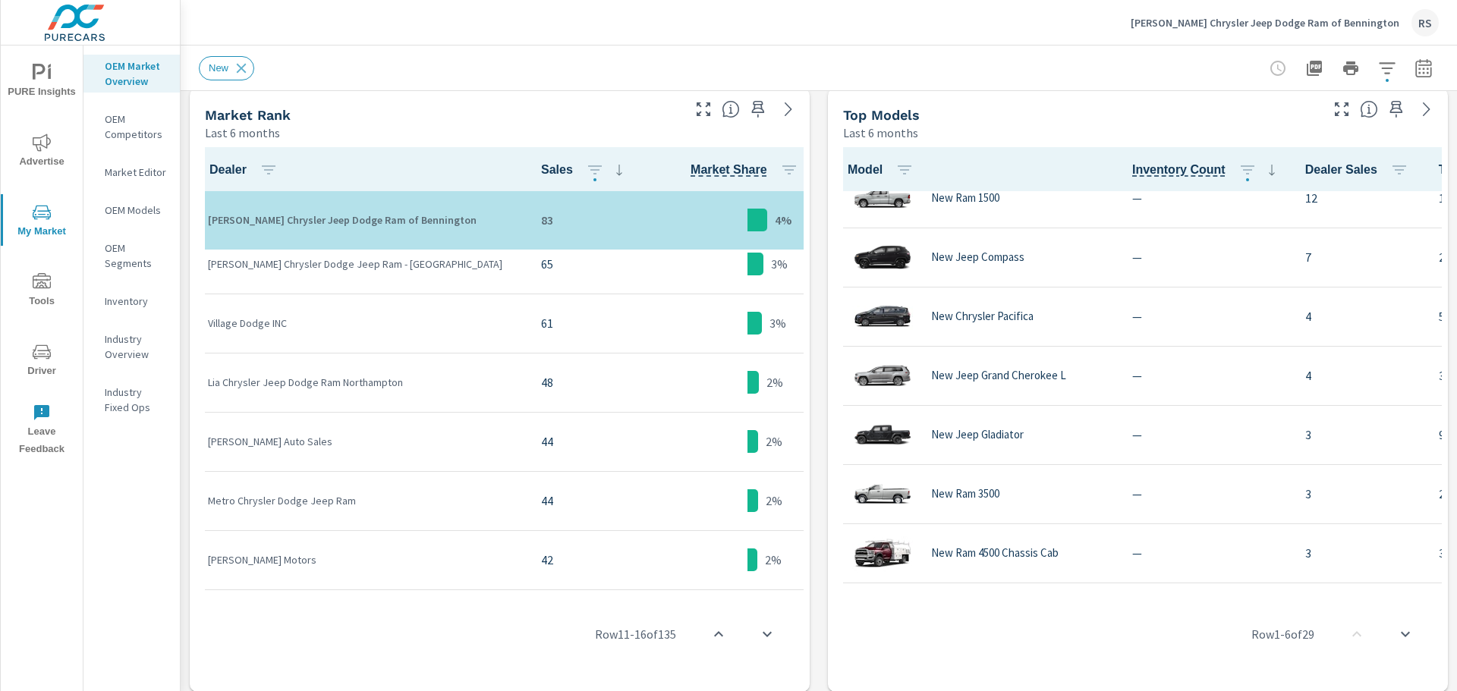
scroll to position [203, 0]
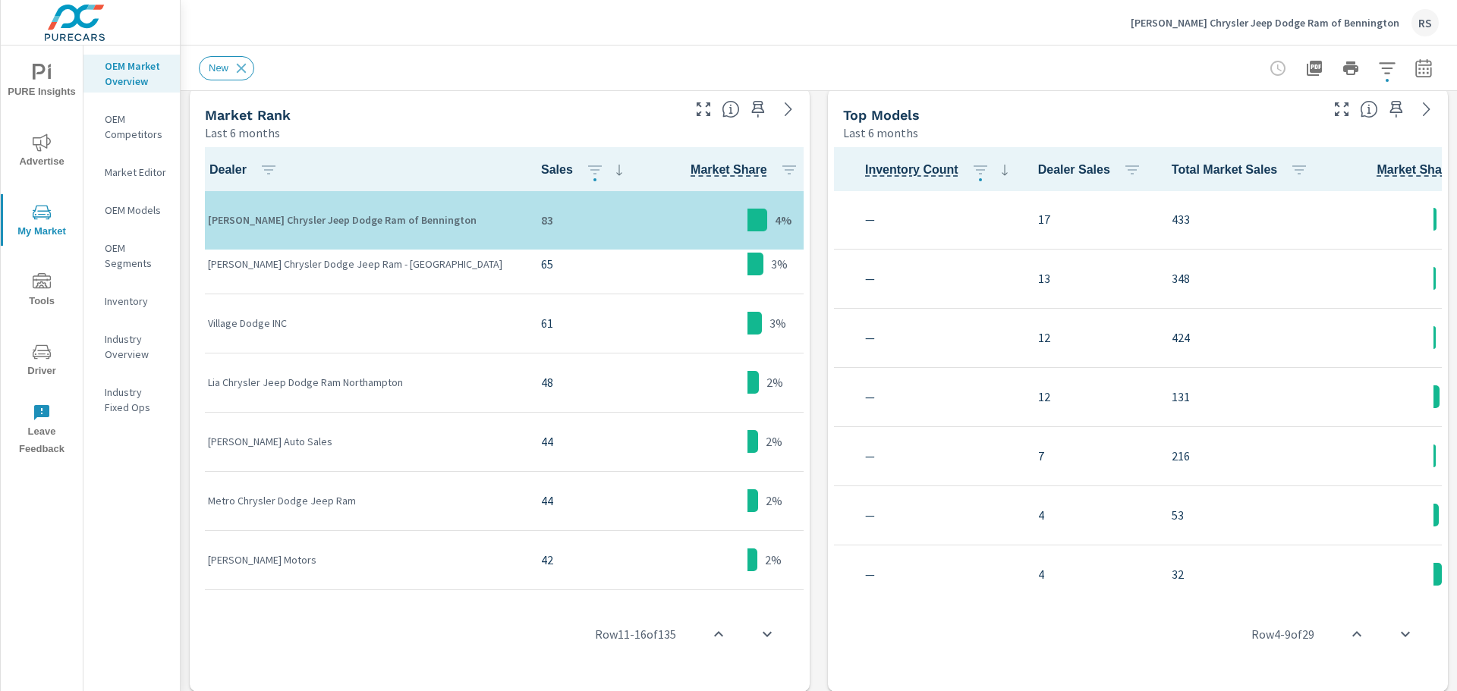
scroll to position [0, 267]
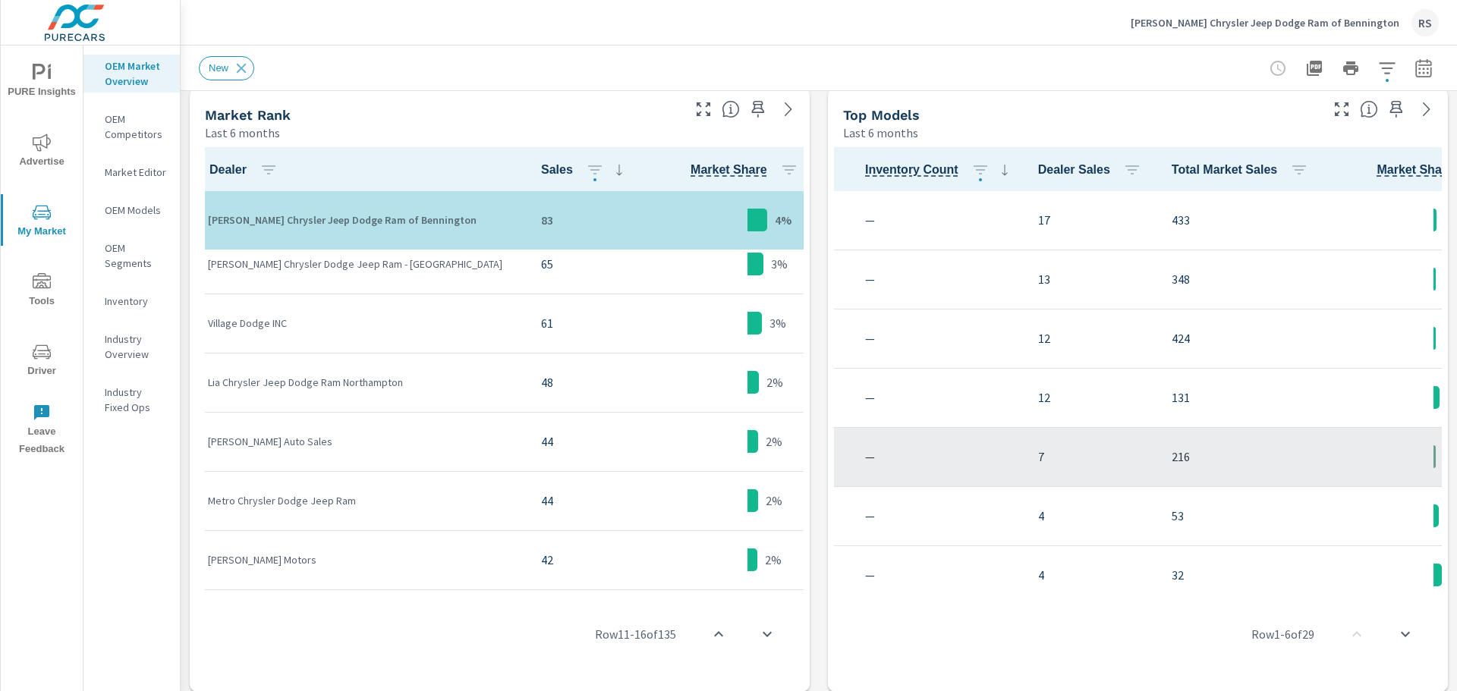
scroll to position [683, 0]
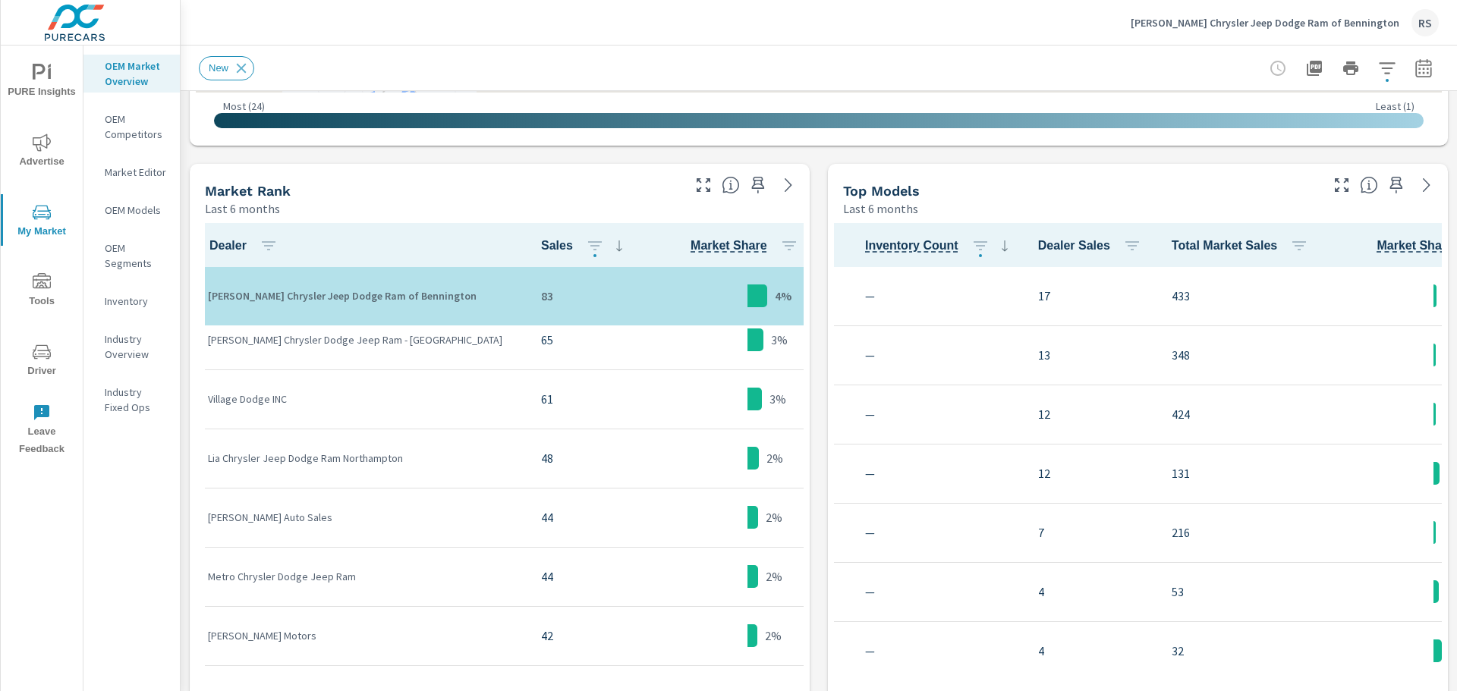
click at [1335, 187] on icon "button" at bounding box center [1341, 185] width 18 height 18
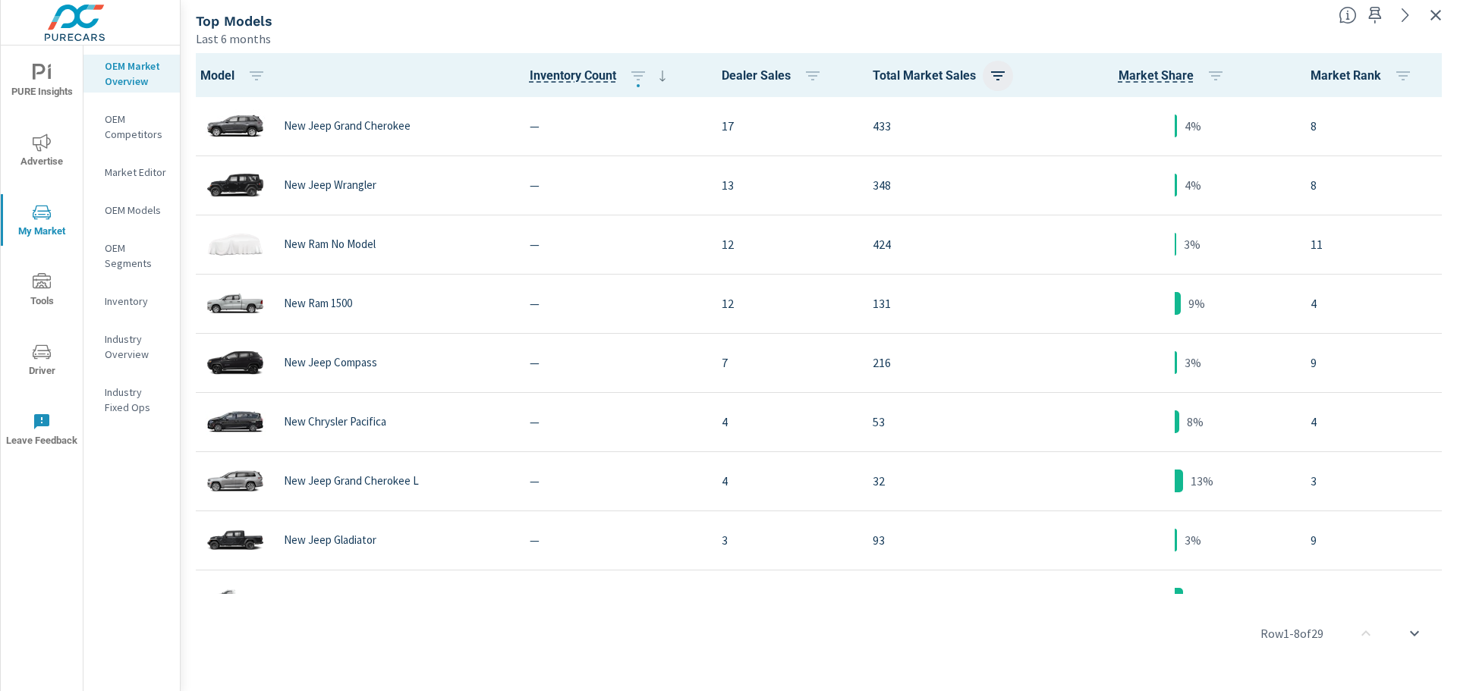
click at [991, 79] on icon "button" at bounding box center [998, 75] width 14 height 9
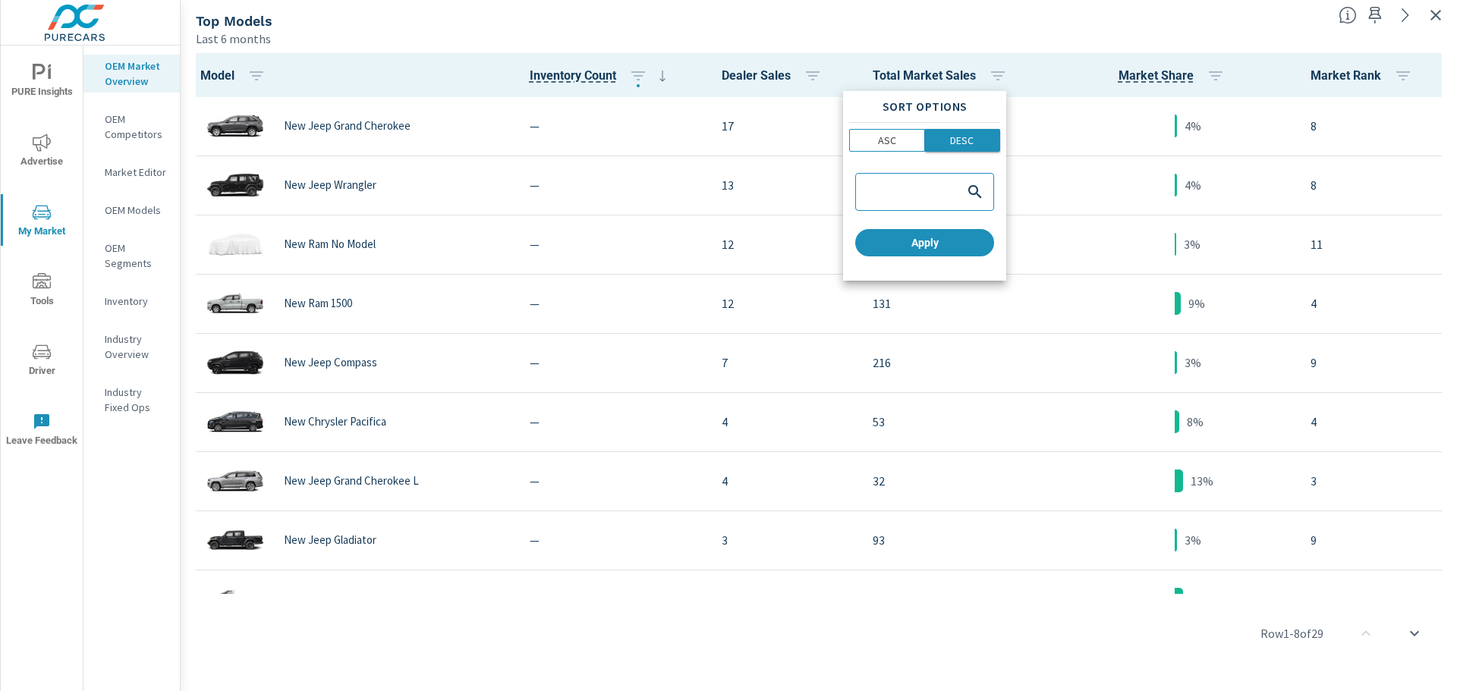
click at [961, 139] on p "DESC" at bounding box center [962, 140] width 24 height 15
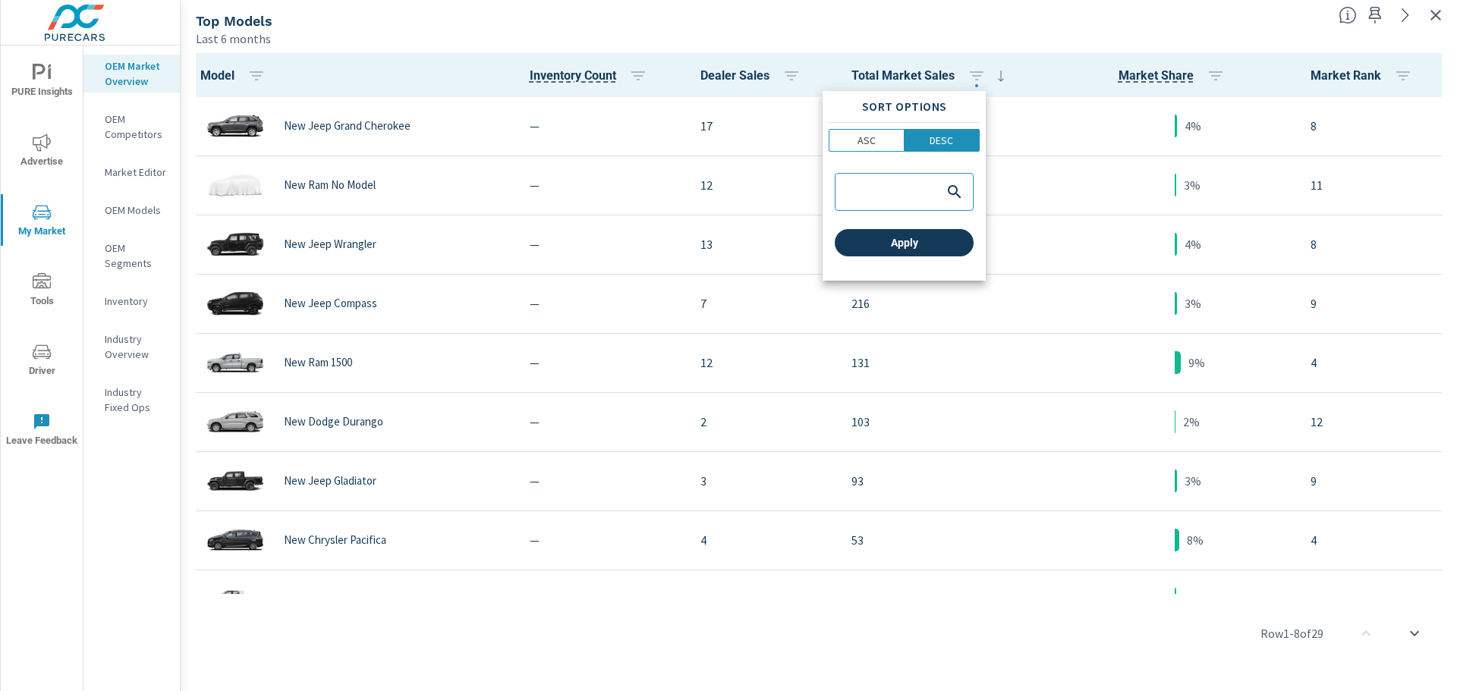
click at [915, 249] on span "Apply" at bounding box center [904, 243] width 127 height 14
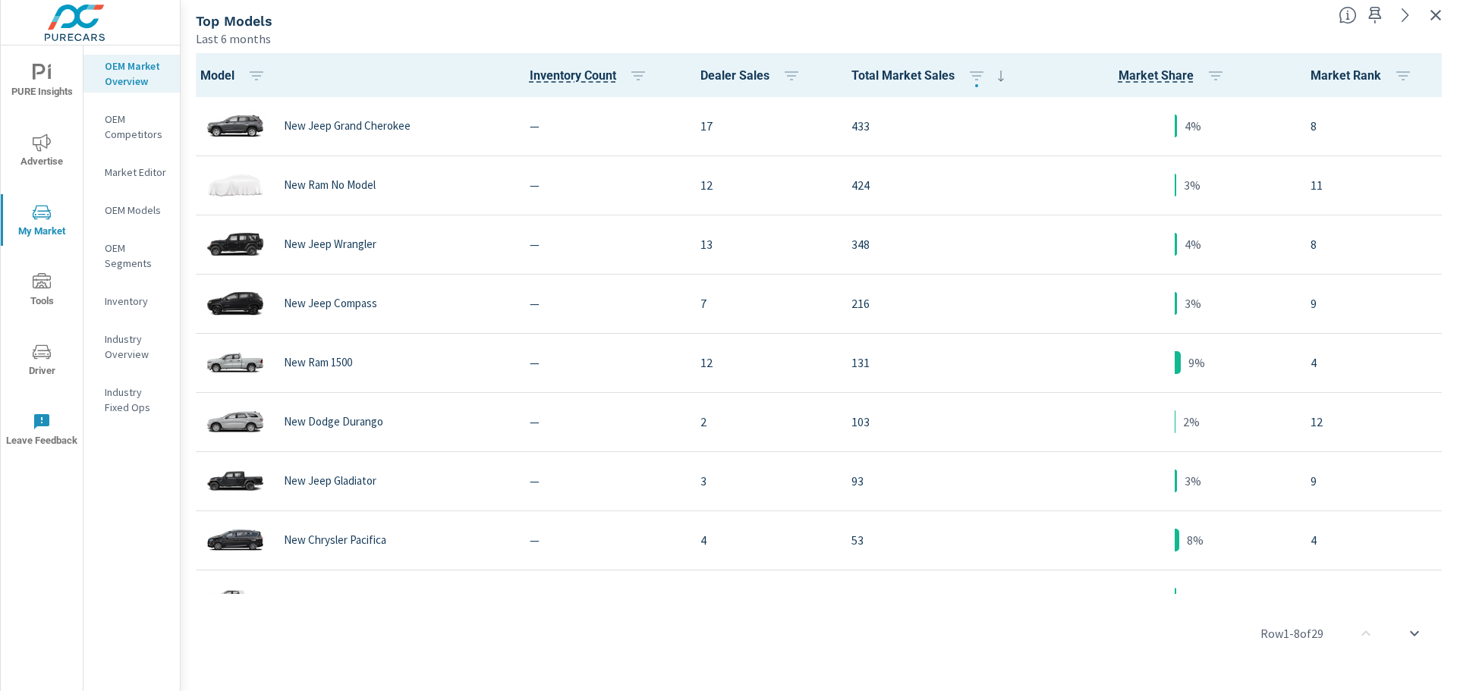
drag, startPoint x: 868, startPoint y: 363, endPoint x: 1209, endPoint y: 33, distance: 474.3
click at [1209, 33] on div "Last 6 months" at bounding box center [761, 39] width 1130 height 18
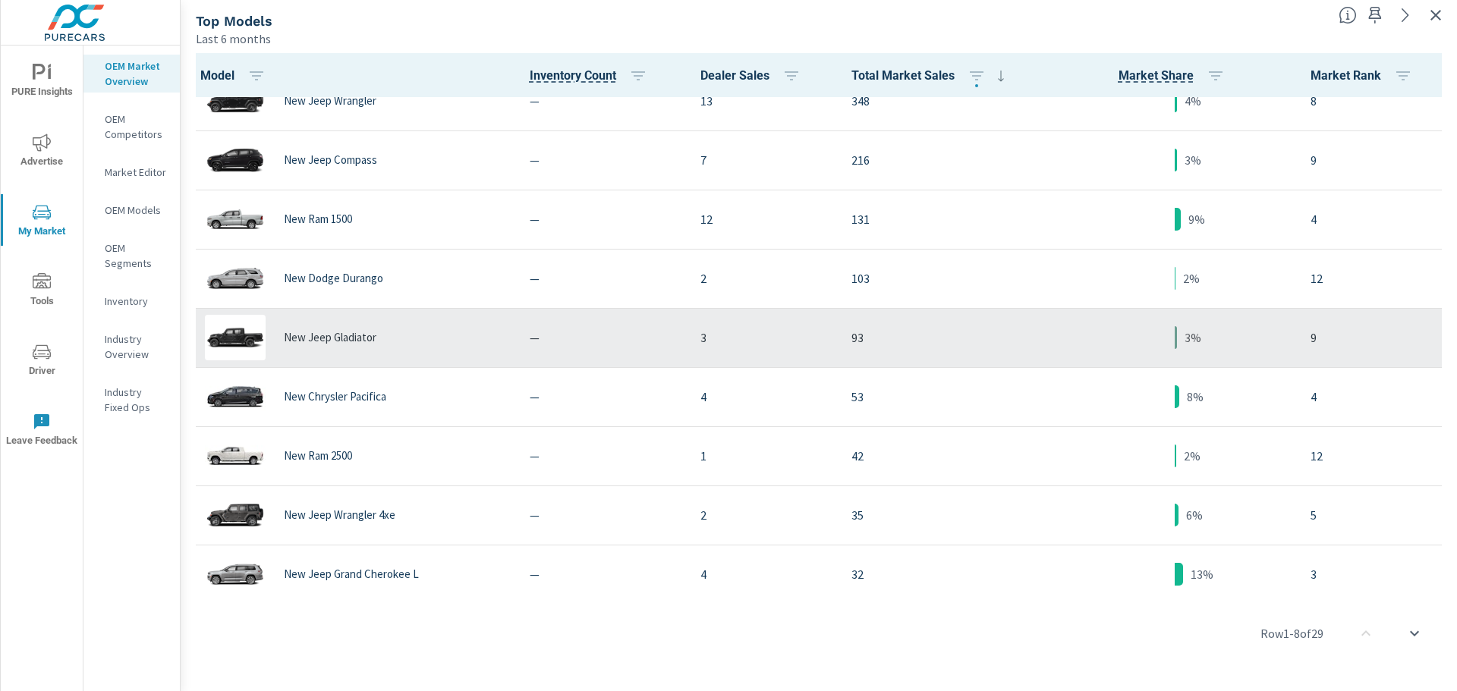
scroll to position [152, 0]
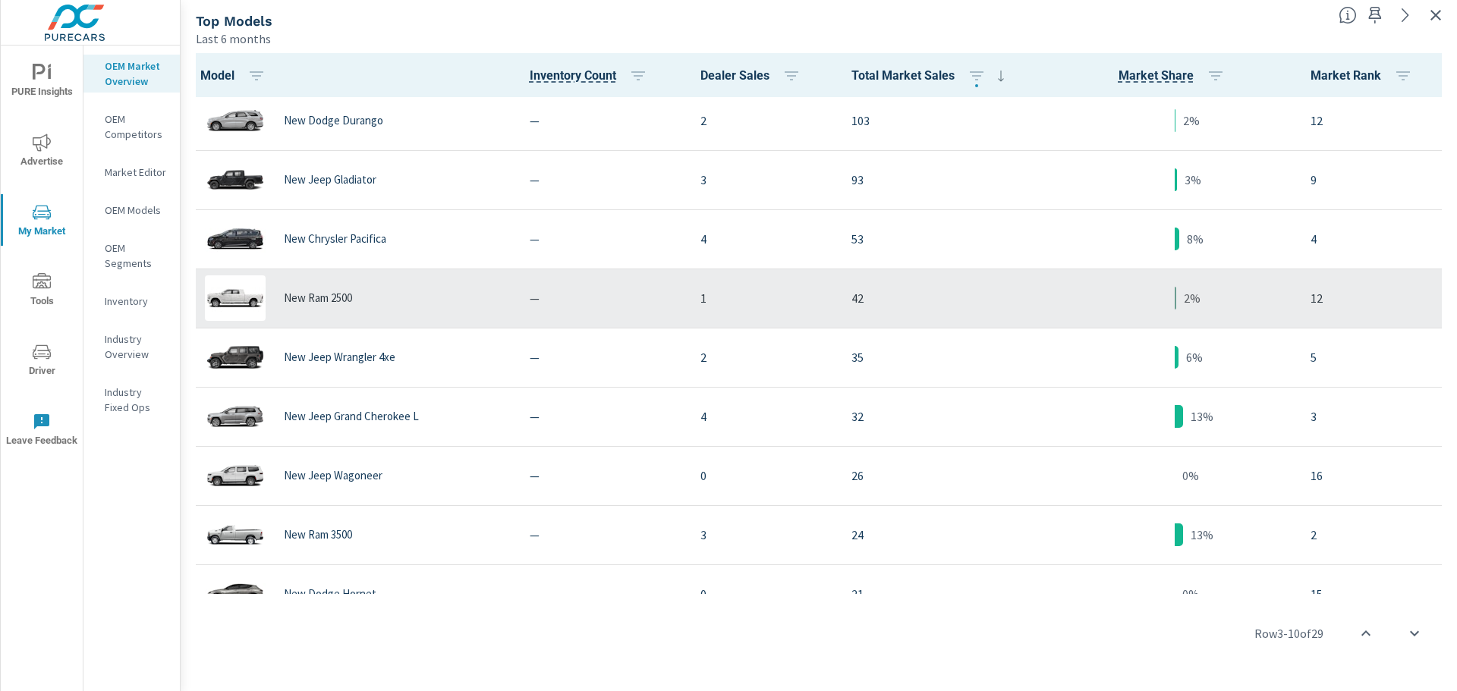
scroll to position [303, 0]
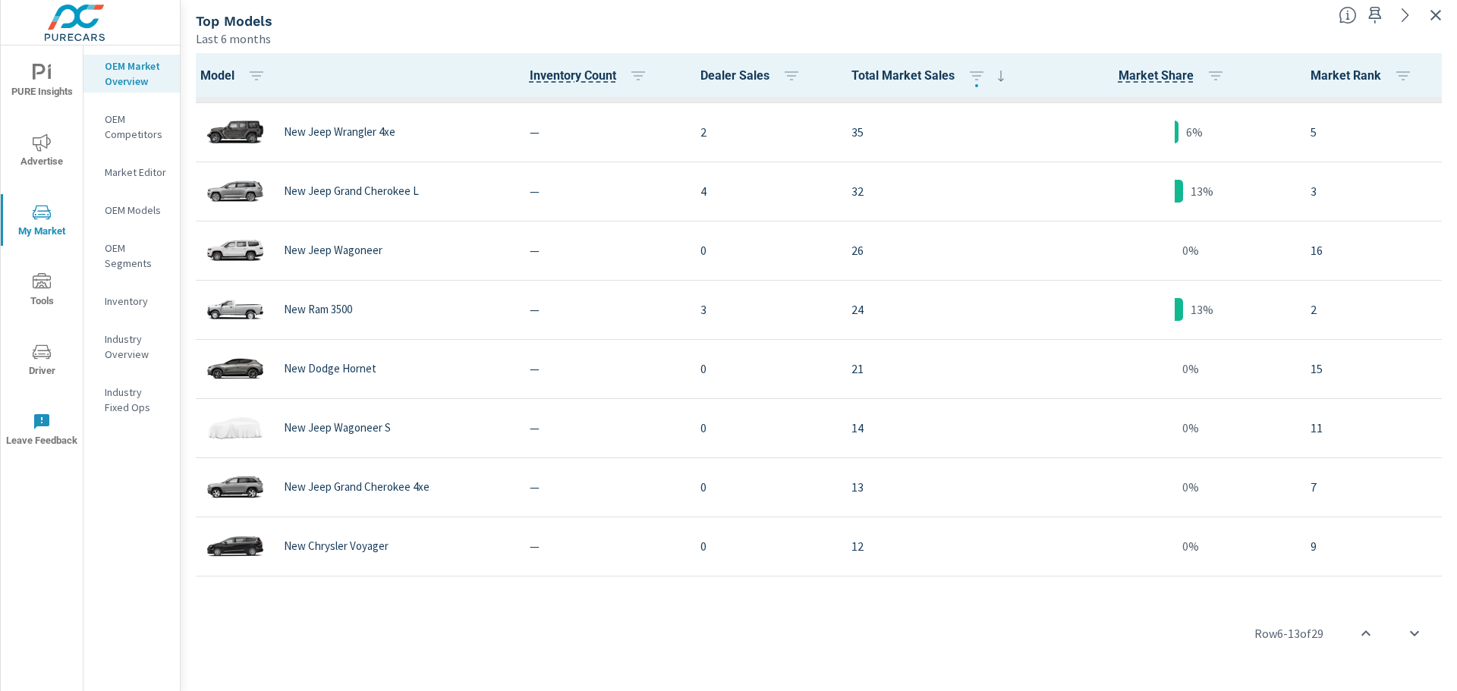
scroll to position [531, 0]
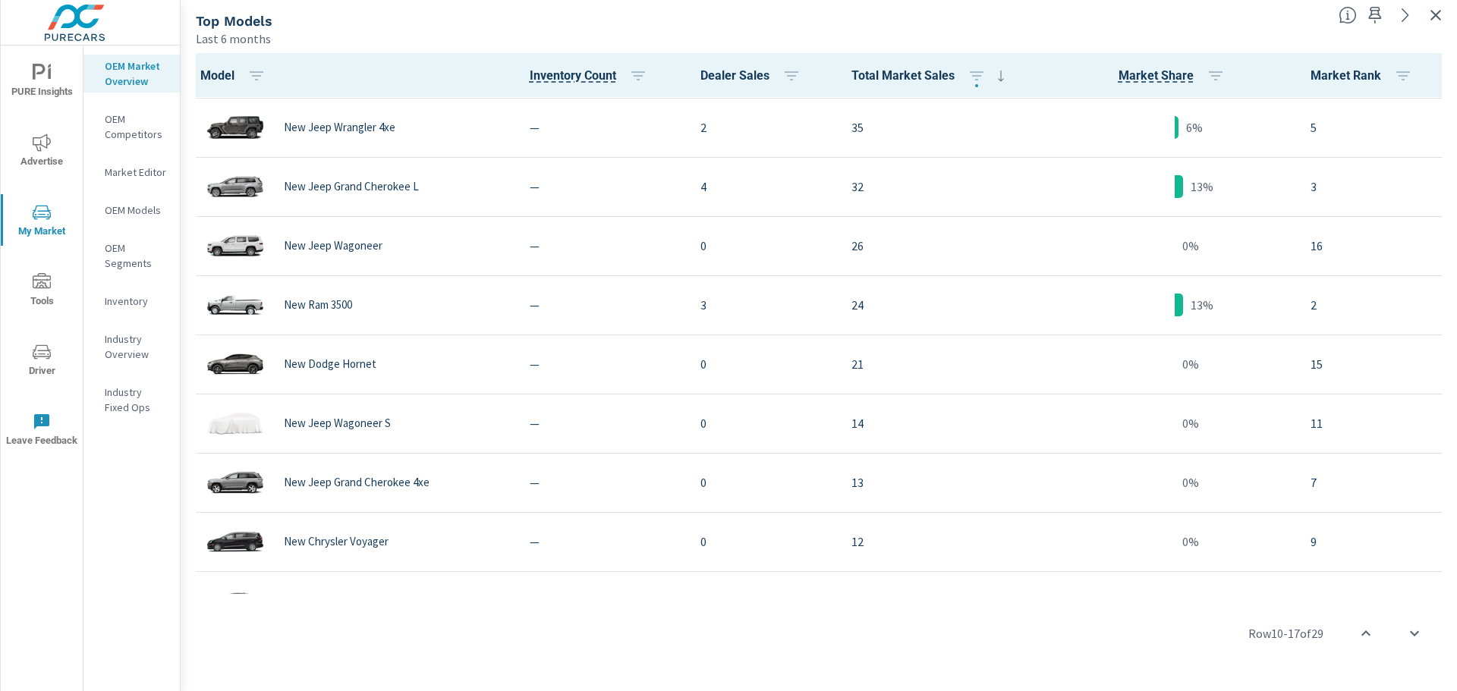
drag, startPoint x: 964, startPoint y: 325, endPoint x: 885, endPoint y: 21, distance: 313.6
click at [885, 21] on div "Top Models" at bounding box center [761, 20] width 1130 height 17
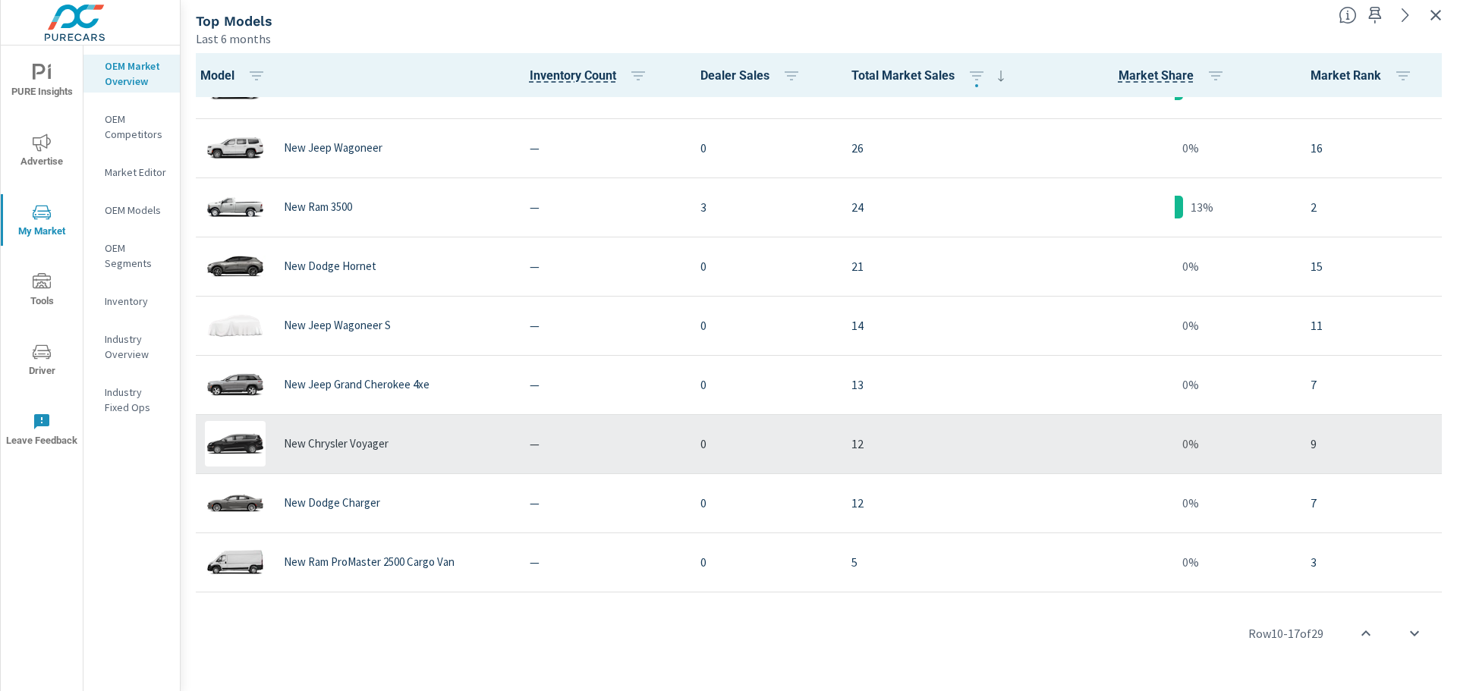
scroll to position [683, 0]
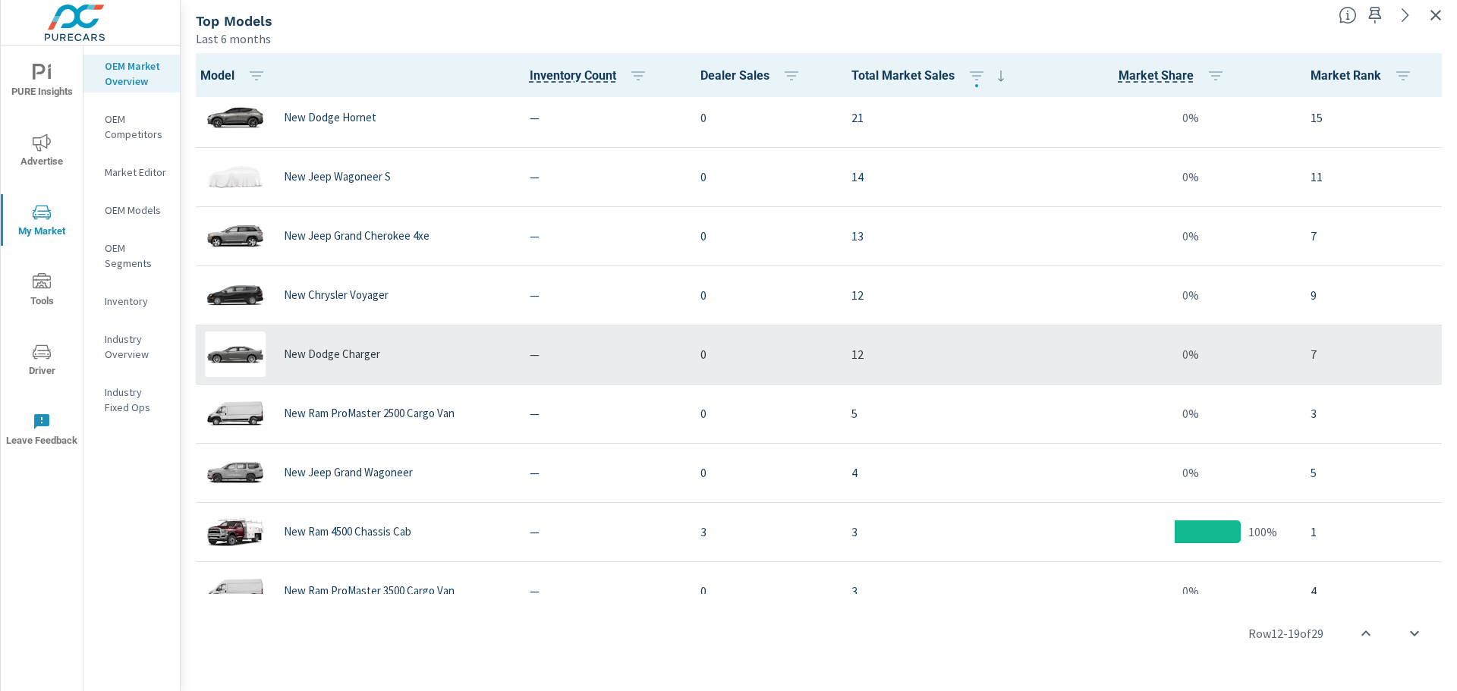
scroll to position [835, 0]
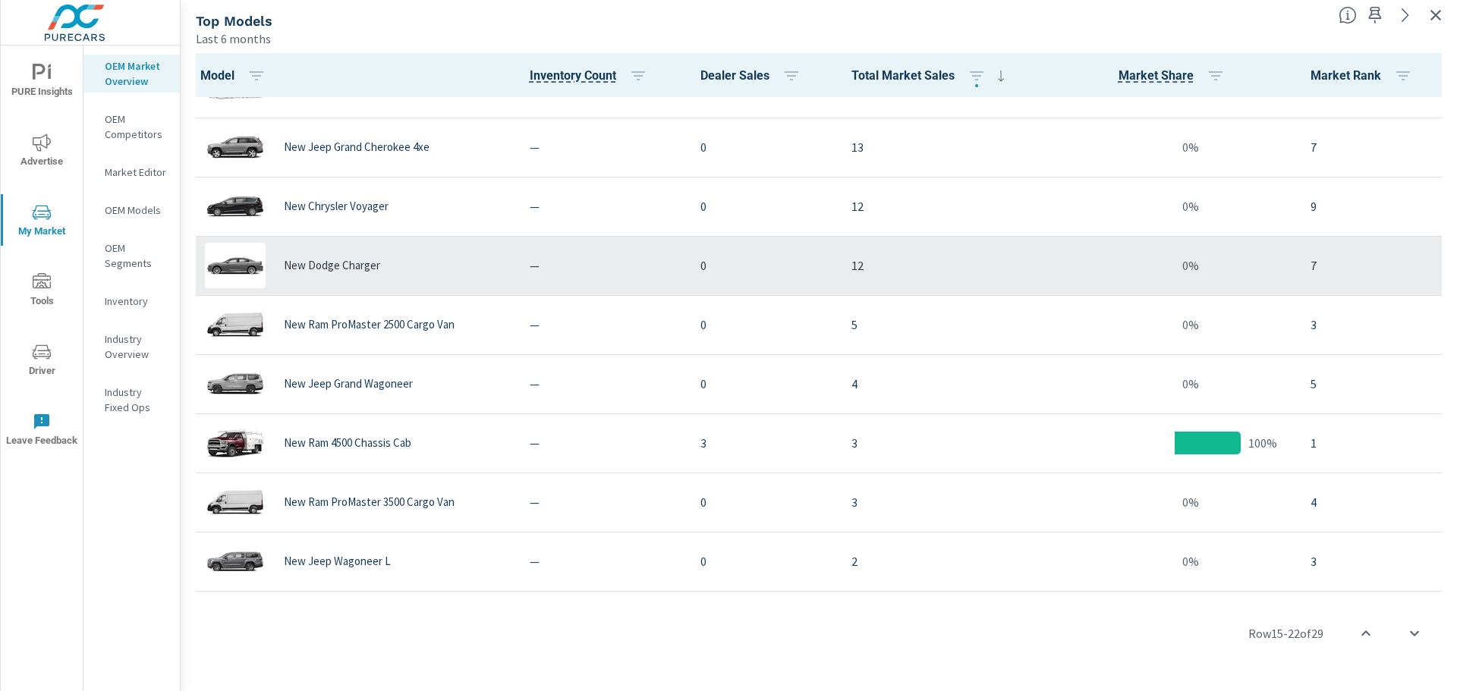
scroll to position [910, 0]
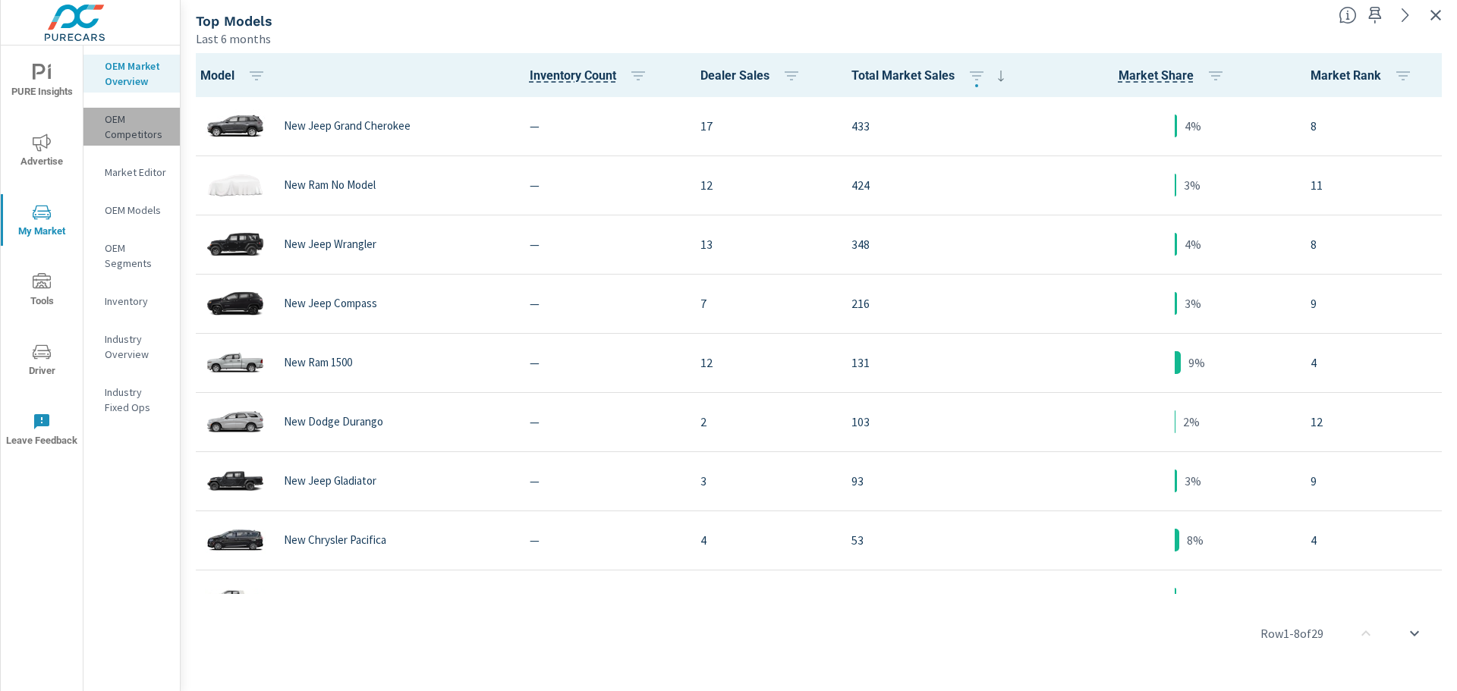
click at [119, 126] on p "OEM Competitors" at bounding box center [136, 127] width 63 height 30
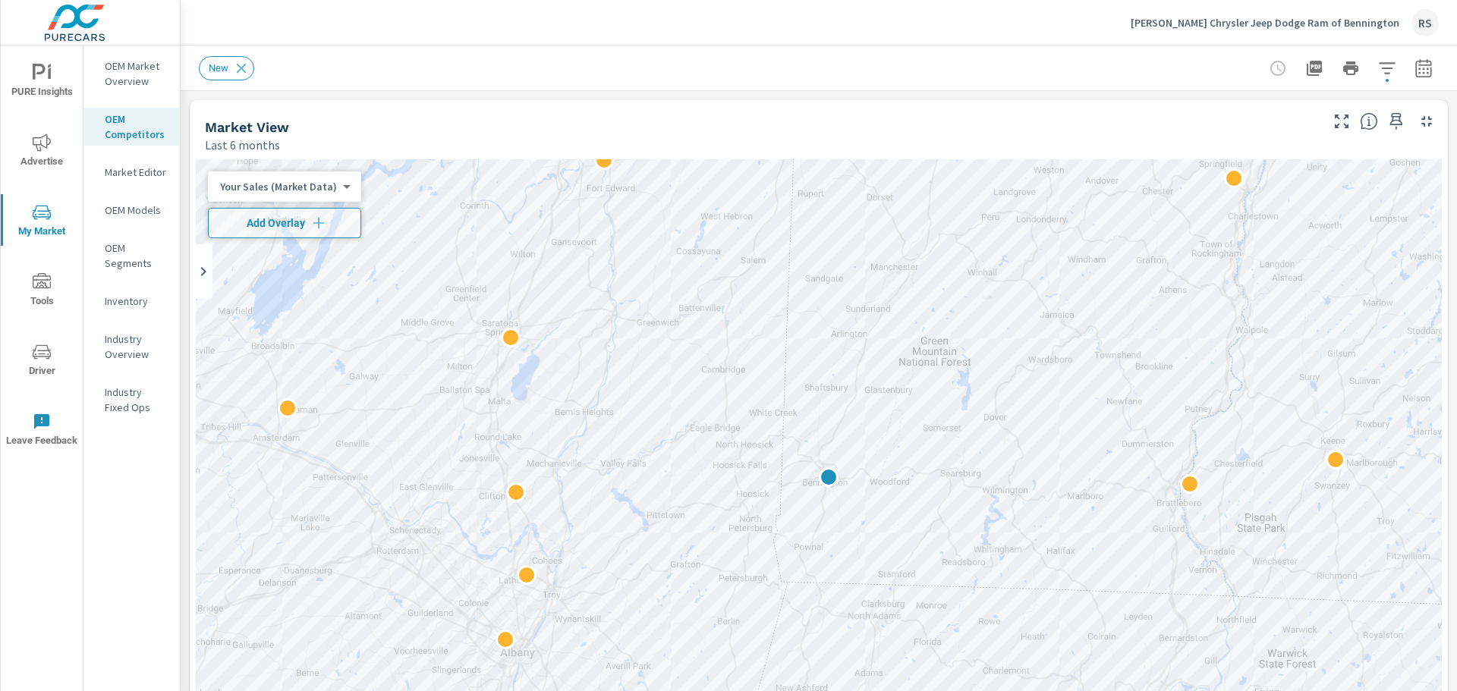
click at [1335, 124] on icon "button" at bounding box center [1342, 122] width 14 height 14
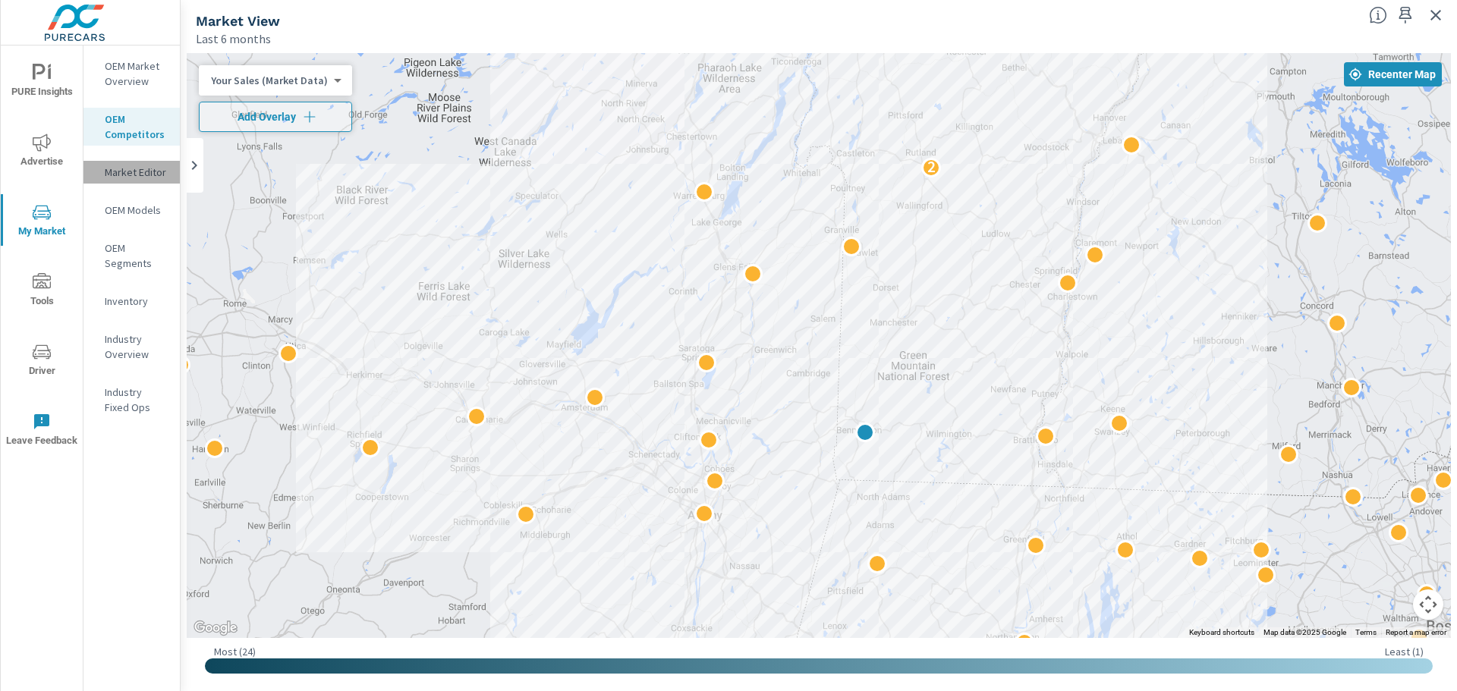
click at [137, 175] on p "Market Editor" at bounding box center [136, 172] width 63 height 15
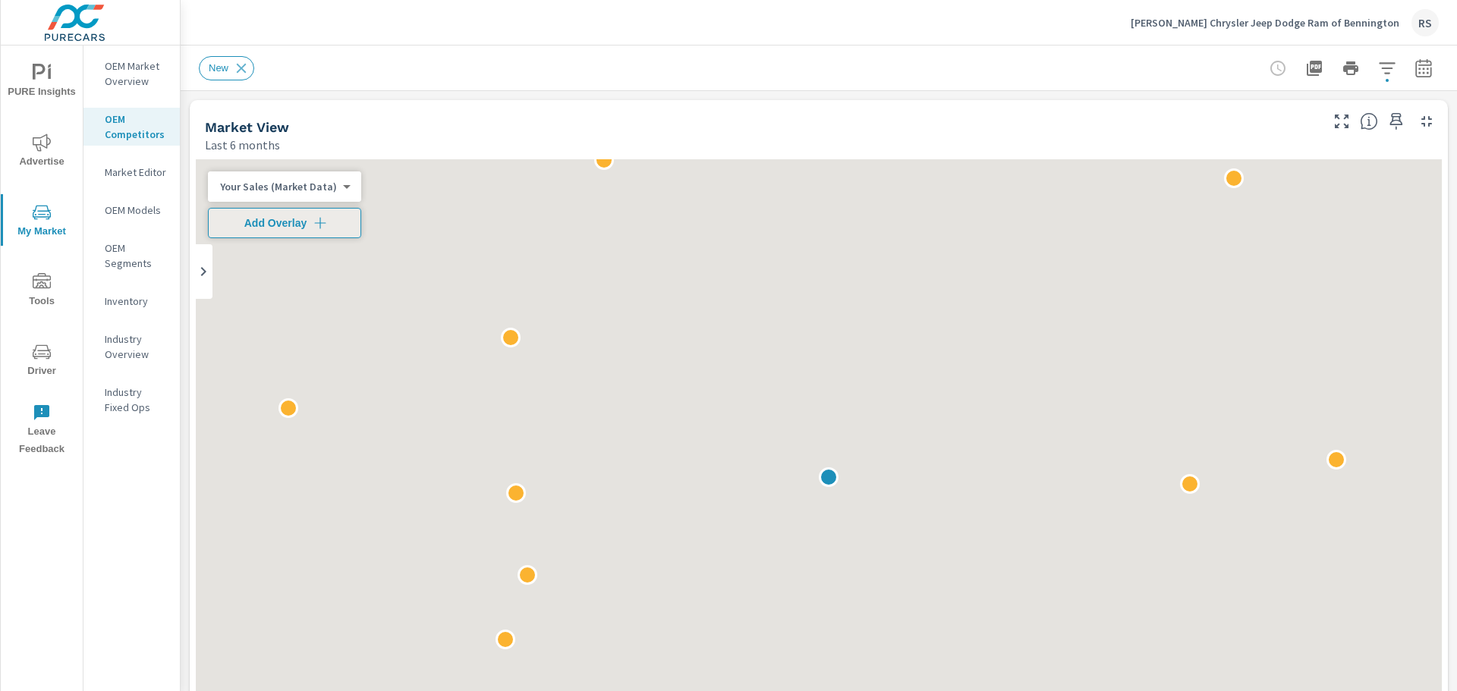
scroll to position [1, 0]
